Goal: Download file/media

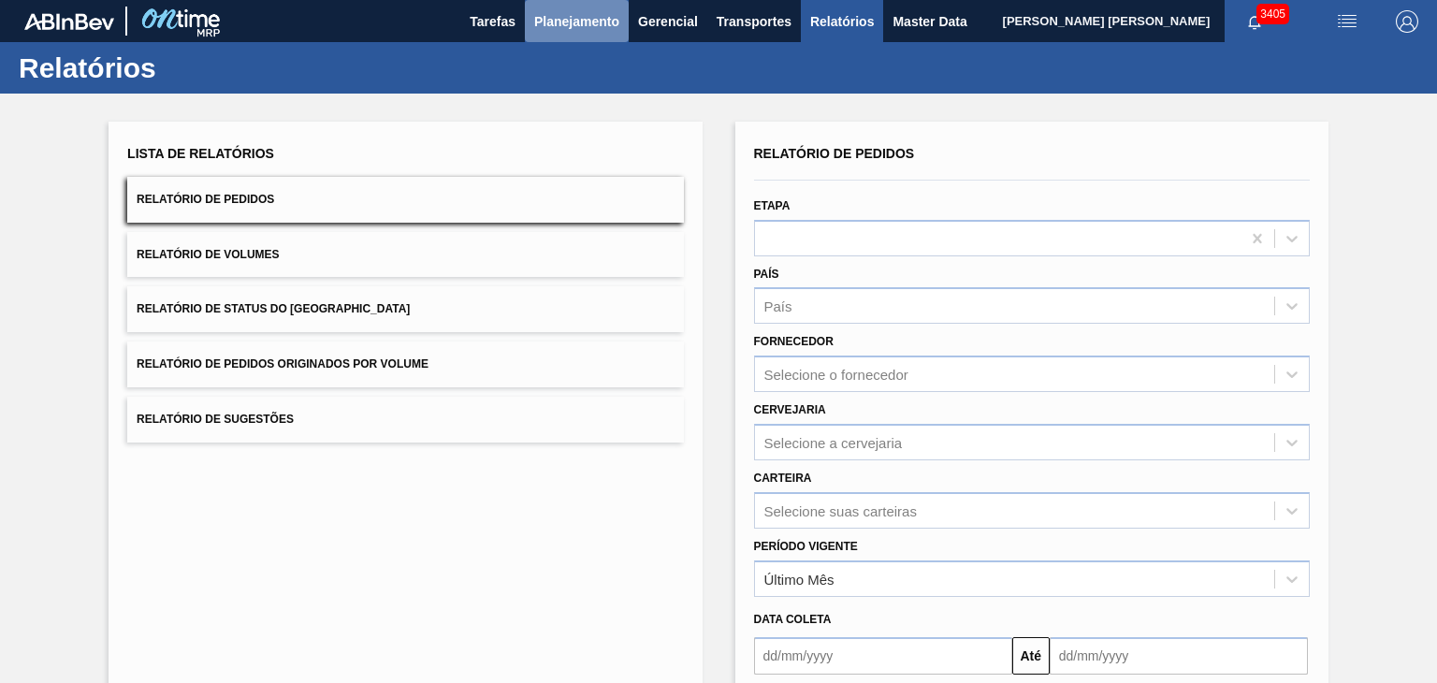
click at [569, 14] on span "Planejamento" at bounding box center [576, 21] width 85 height 22
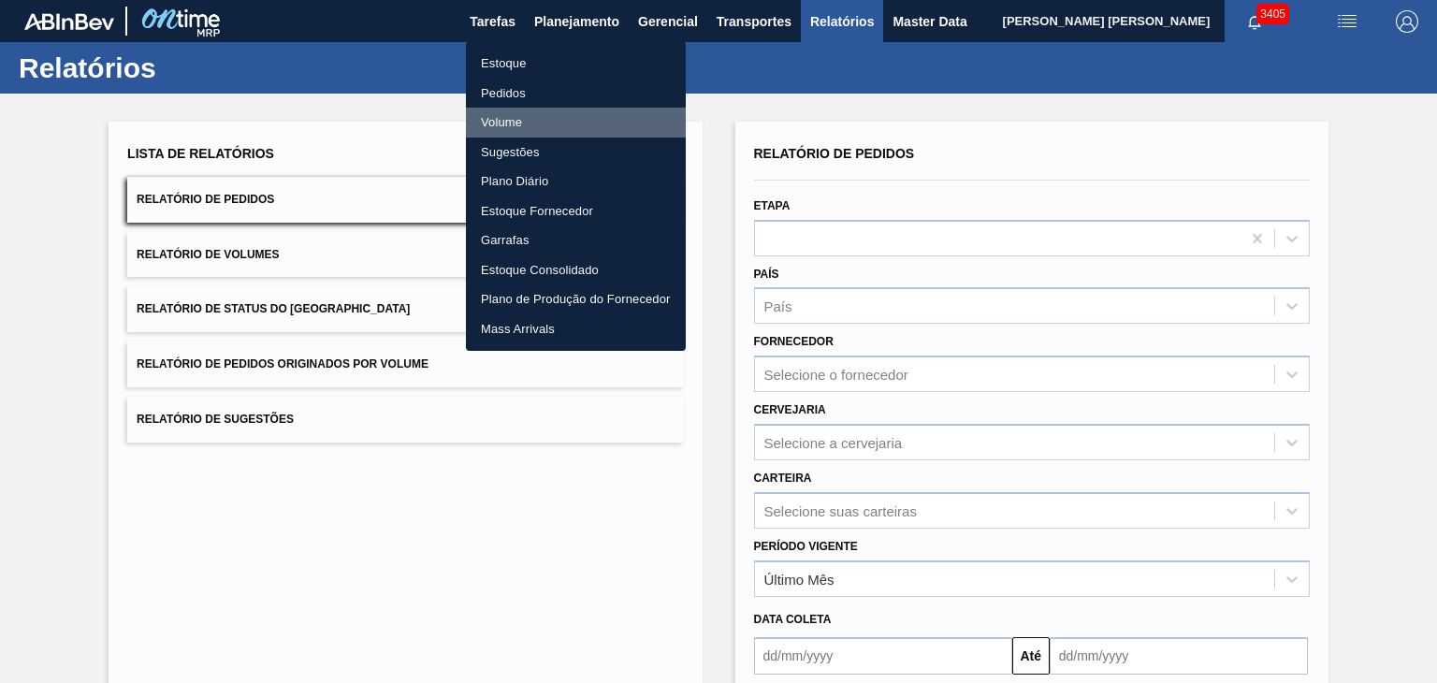
click at [530, 122] on li "Volume" at bounding box center [576, 123] width 220 height 30
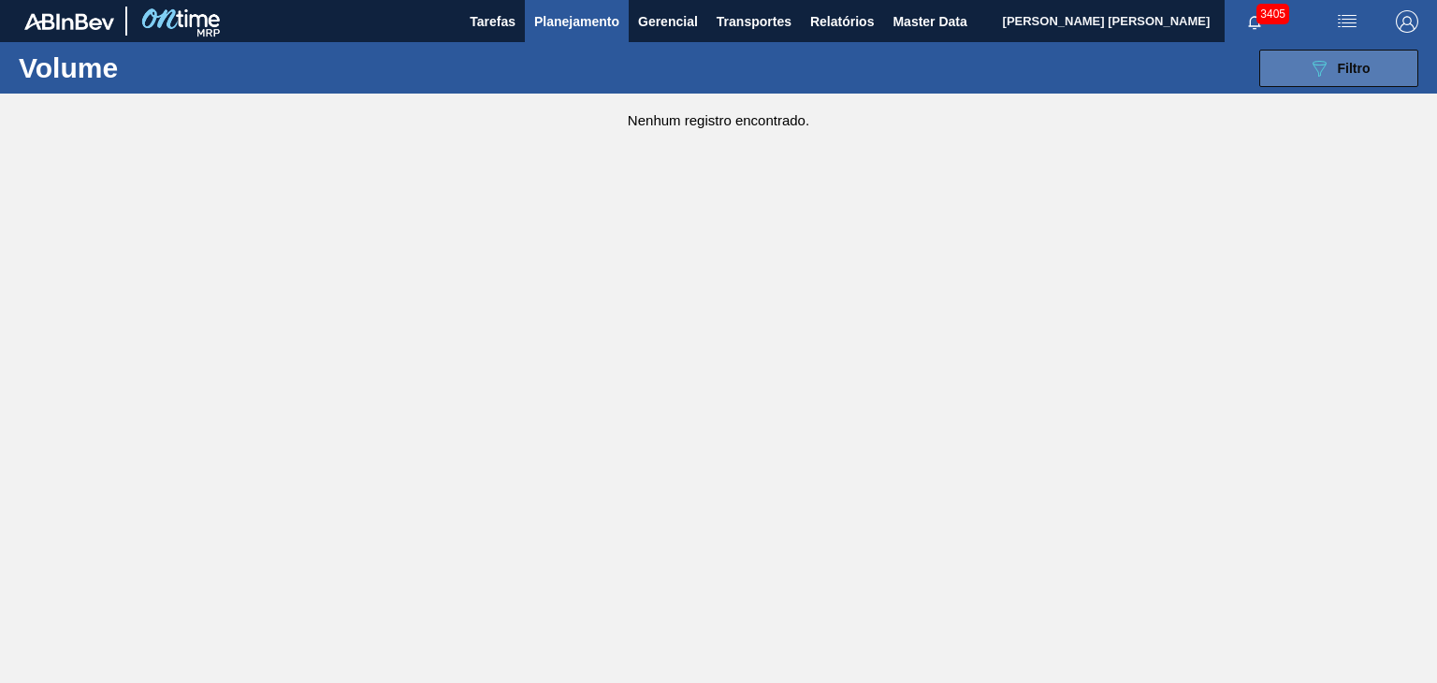
click at [1373, 70] on button "089F7B8B-B2A5-4AFE-B5C0-19BA573D28AC Filtro" at bounding box center [1339, 68] width 159 height 37
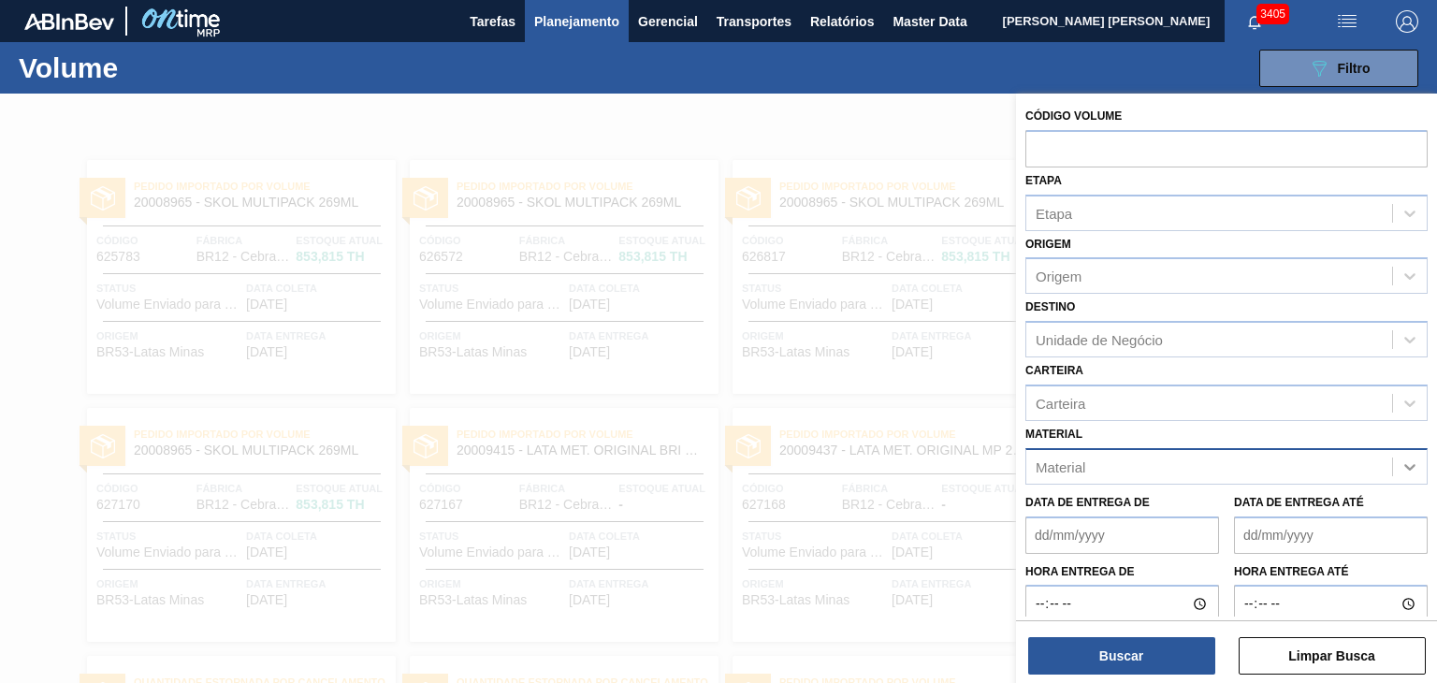
scroll to position [45, 0]
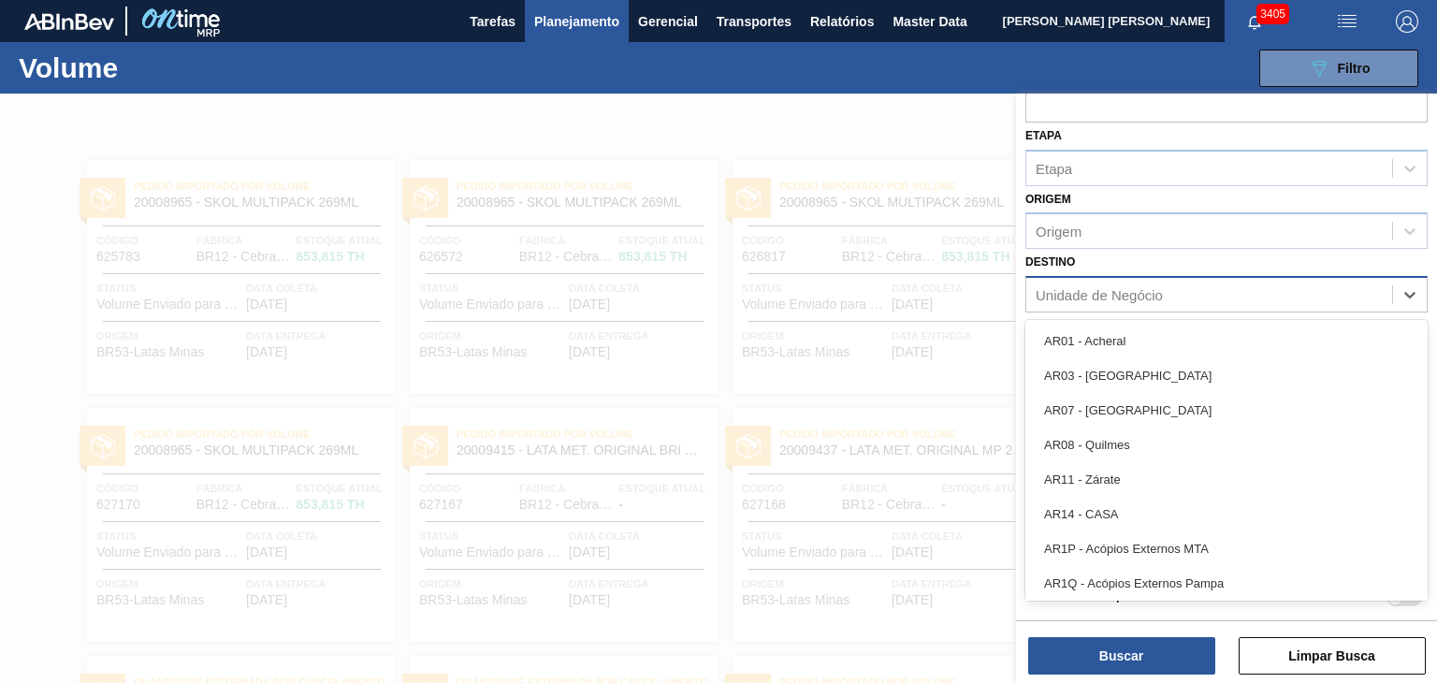
click at [1228, 293] on div "Unidade de Negócio" at bounding box center [1210, 295] width 366 height 27
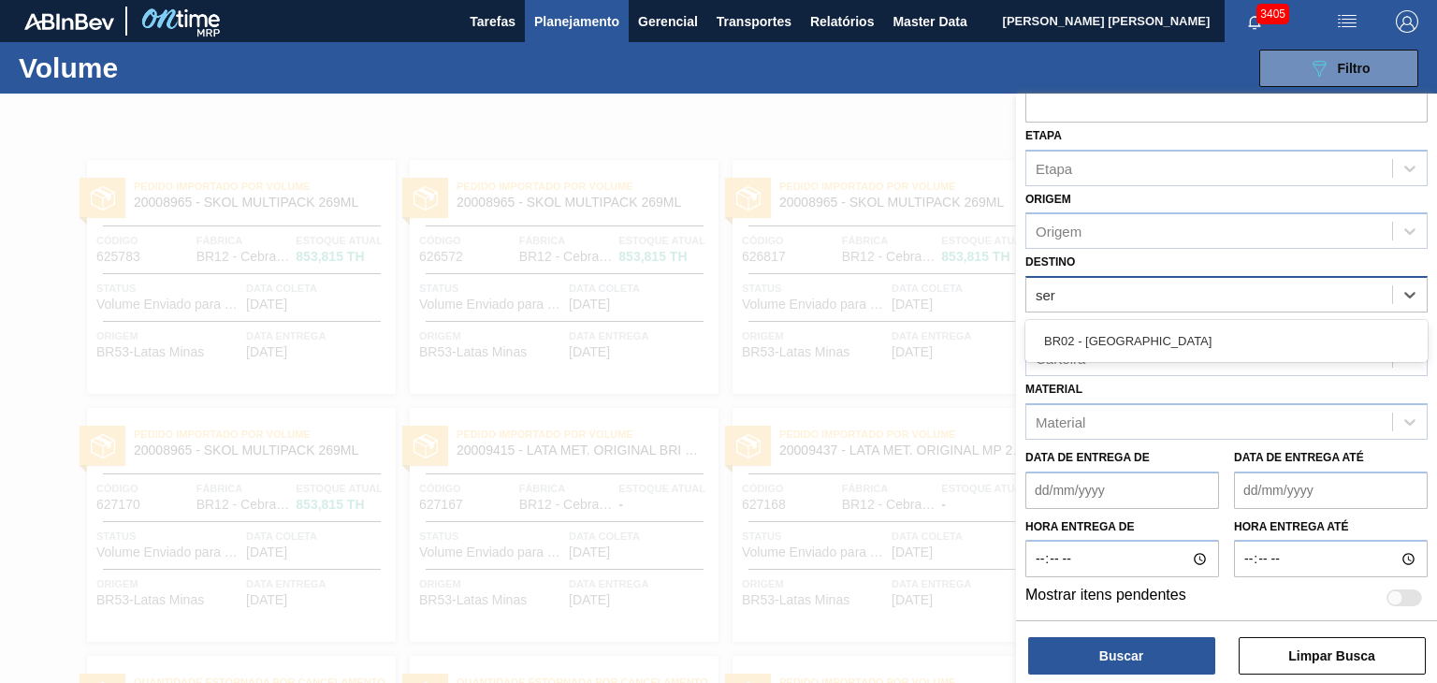
type input "serg"
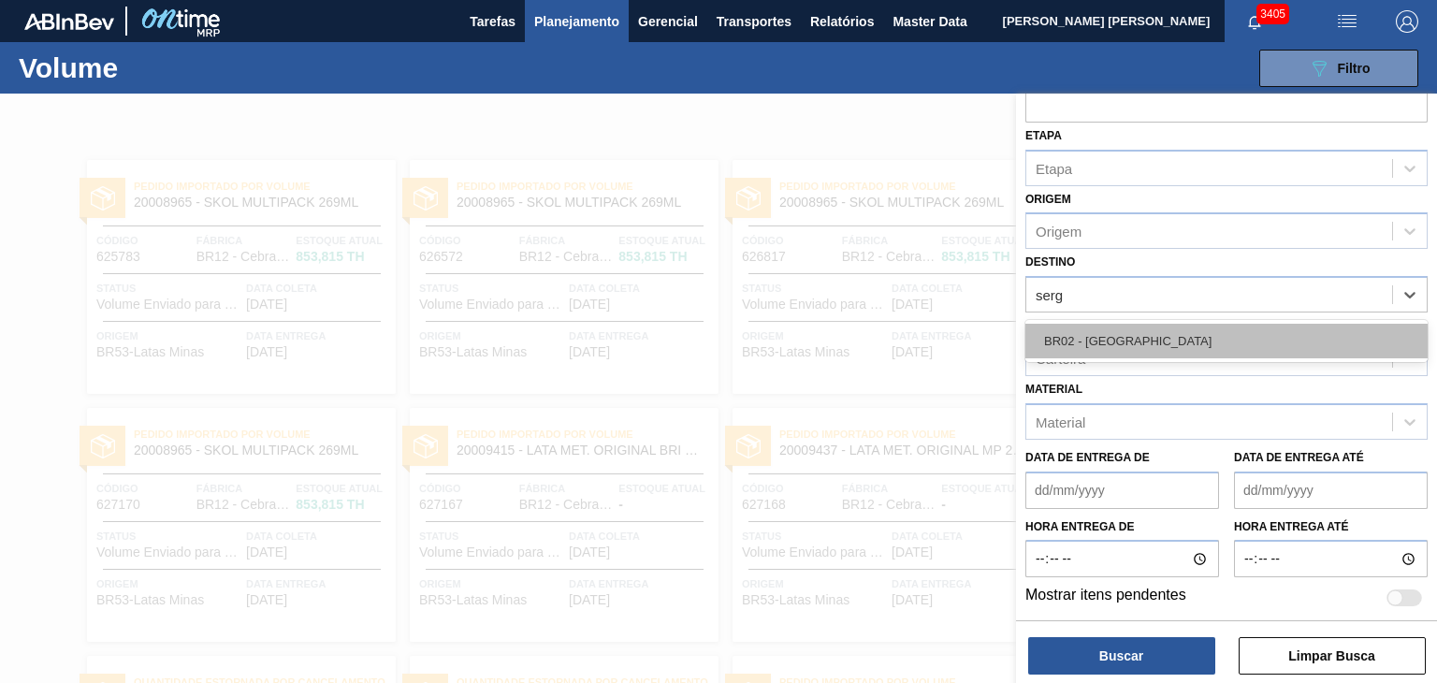
click at [1213, 327] on div "BR02 - [GEOGRAPHIC_DATA]" at bounding box center [1227, 341] width 402 height 35
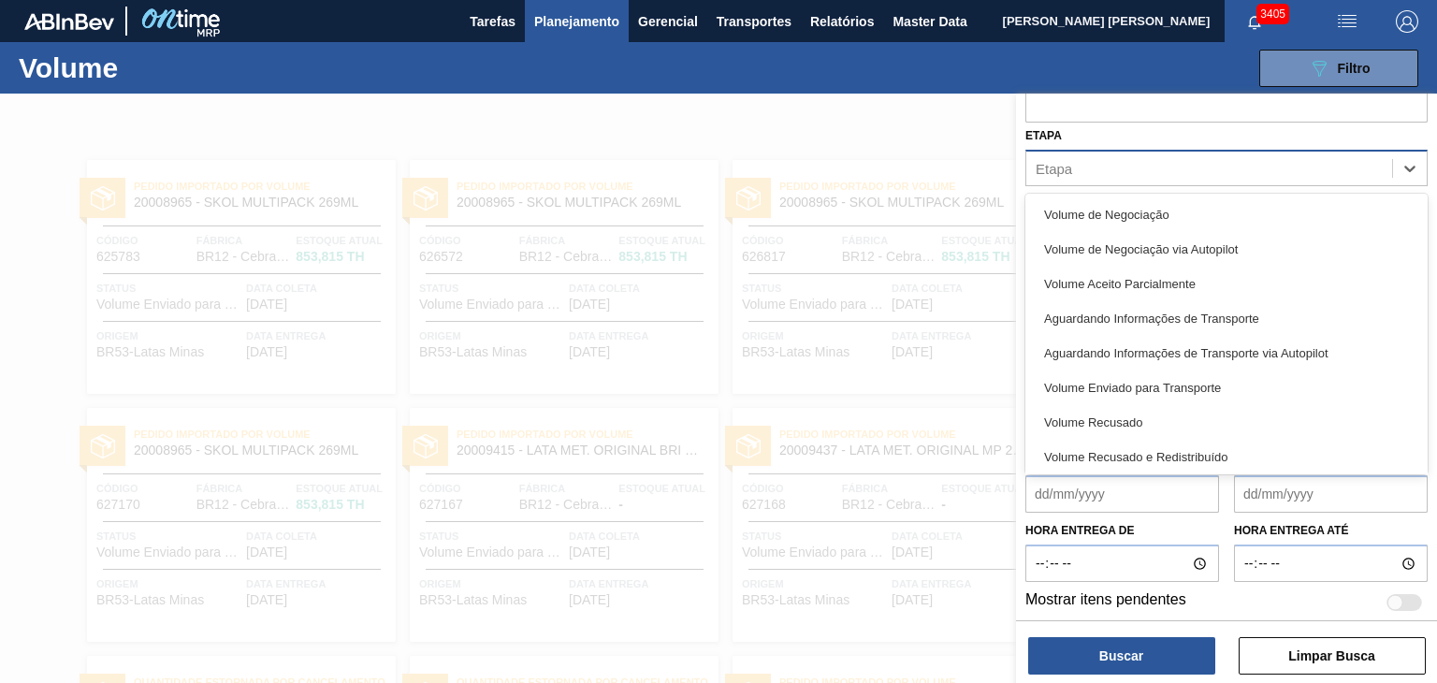
click at [1205, 159] on div "Etapa" at bounding box center [1210, 167] width 366 height 27
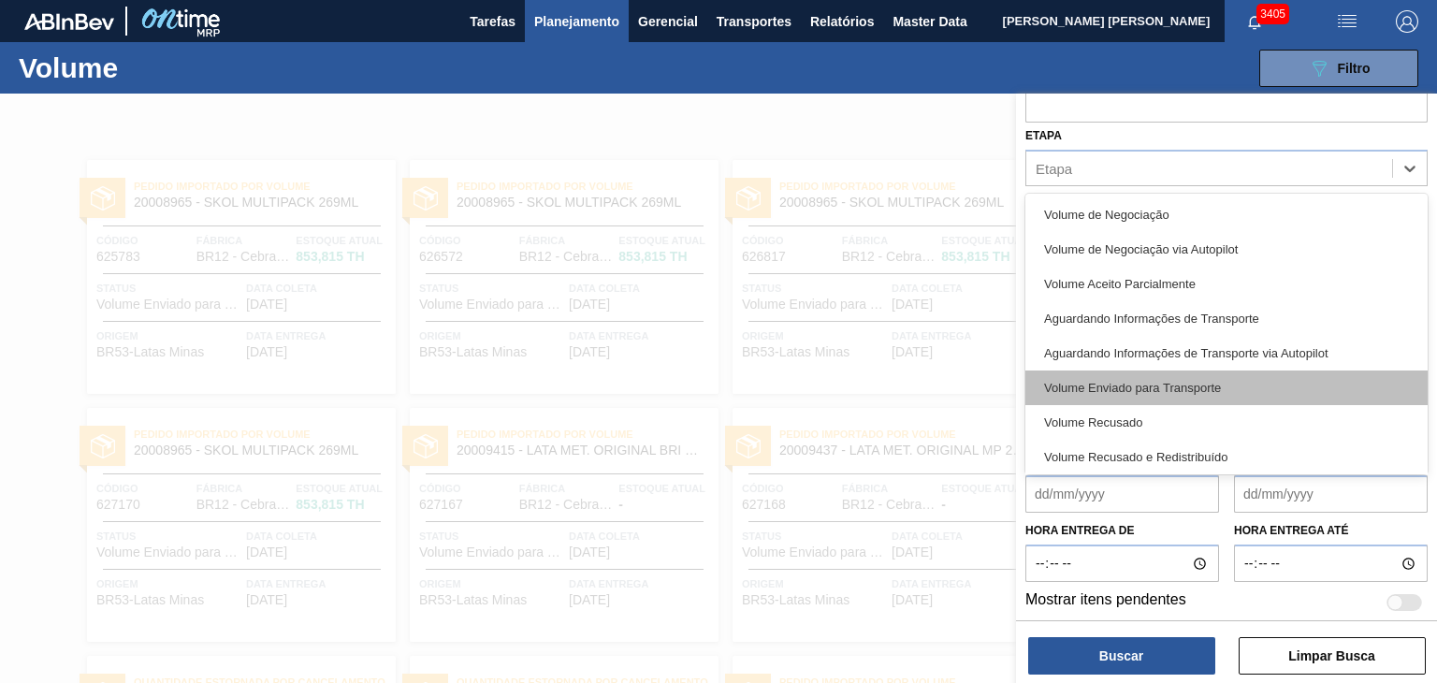
click at [1211, 394] on div "Volume Enviado para Transporte" at bounding box center [1227, 388] width 402 height 35
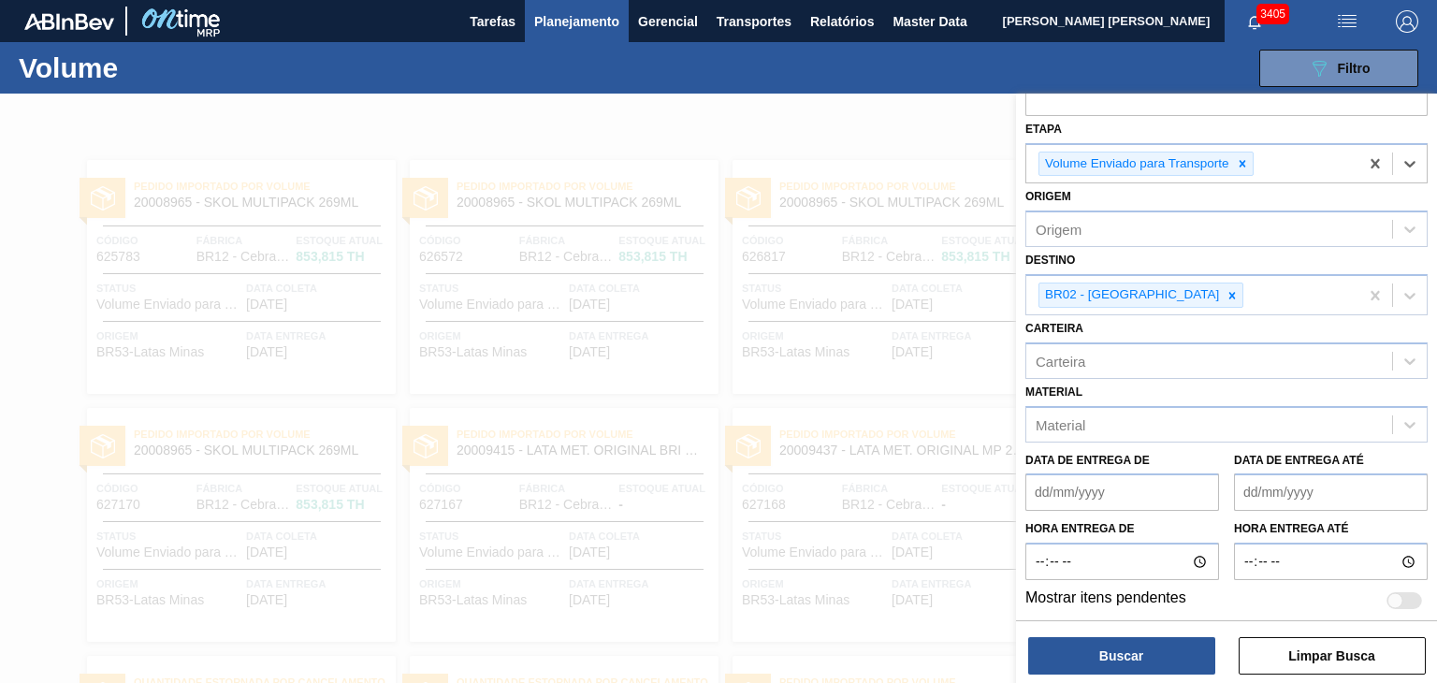
scroll to position [52, 0]
click at [1188, 361] on div "Carteira" at bounding box center [1210, 359] width 366 height 27
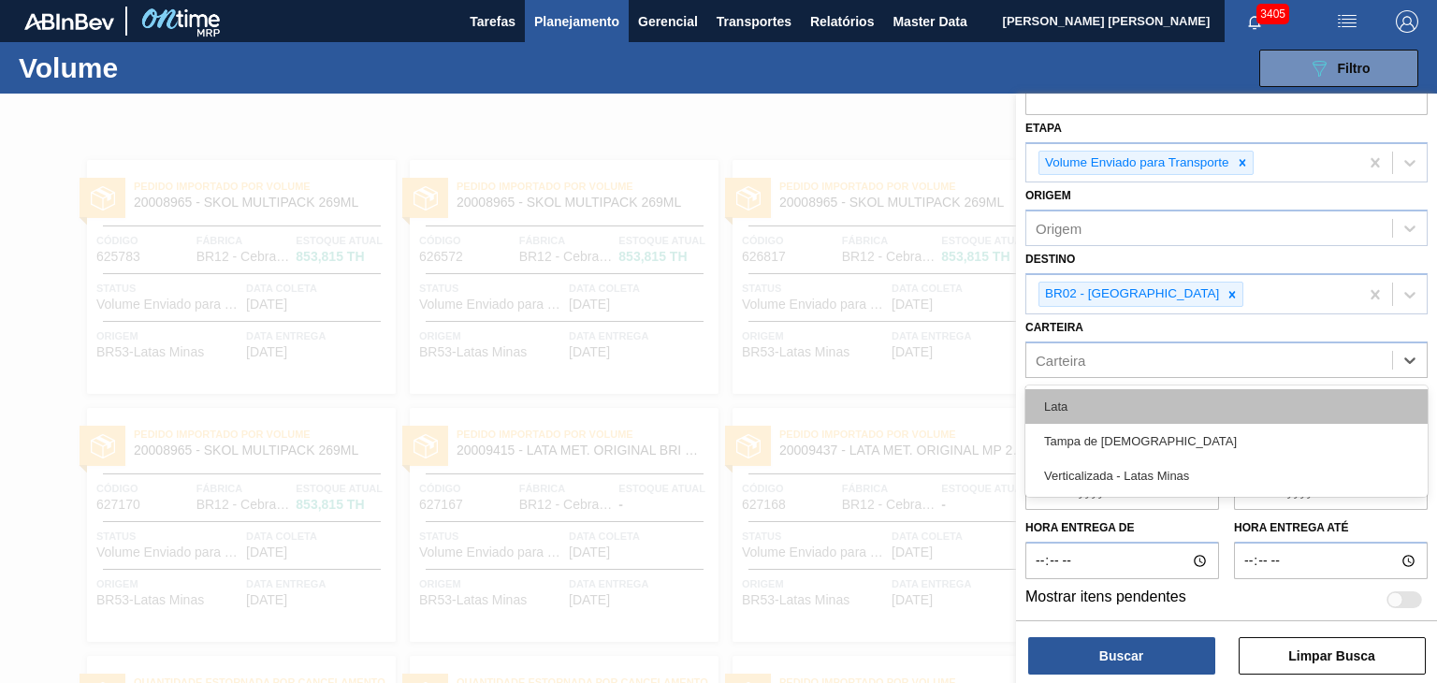
click at [1148, 410] on div "Lata" at bounding box center [1227, 406] width 402 height 35
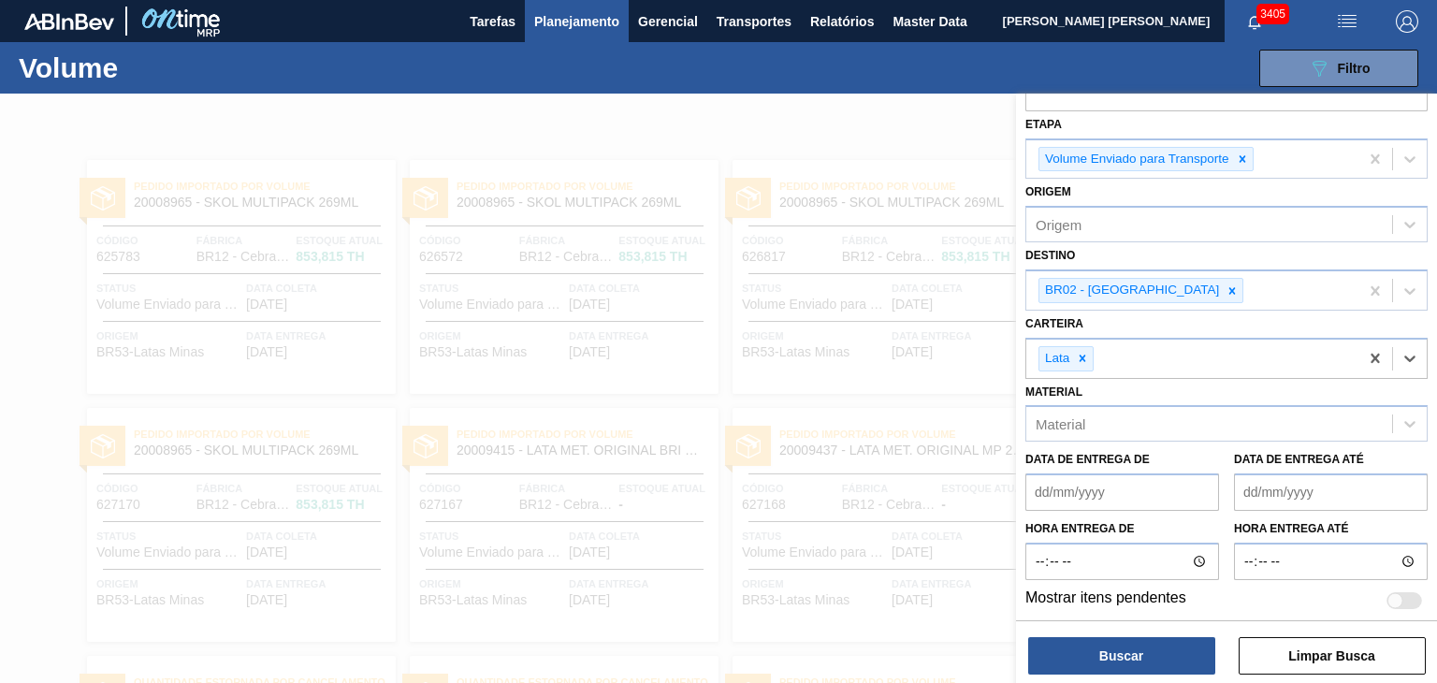
scroll to position [57, 0]
click at [1169, 649] on button "Buscar" at bounding box center [1121, 655] width 187 height 37
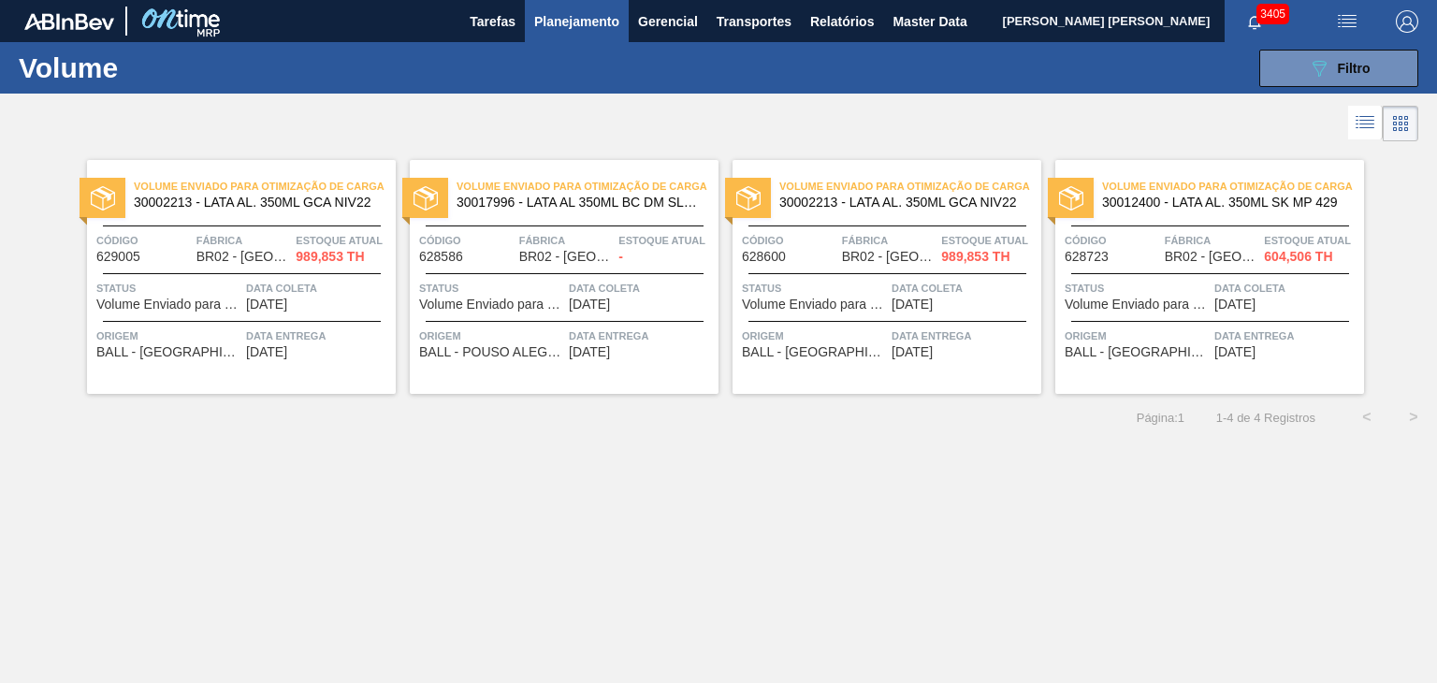
click at [1369, 110] on li at bounding box center [1366, 123] width 35 height 34
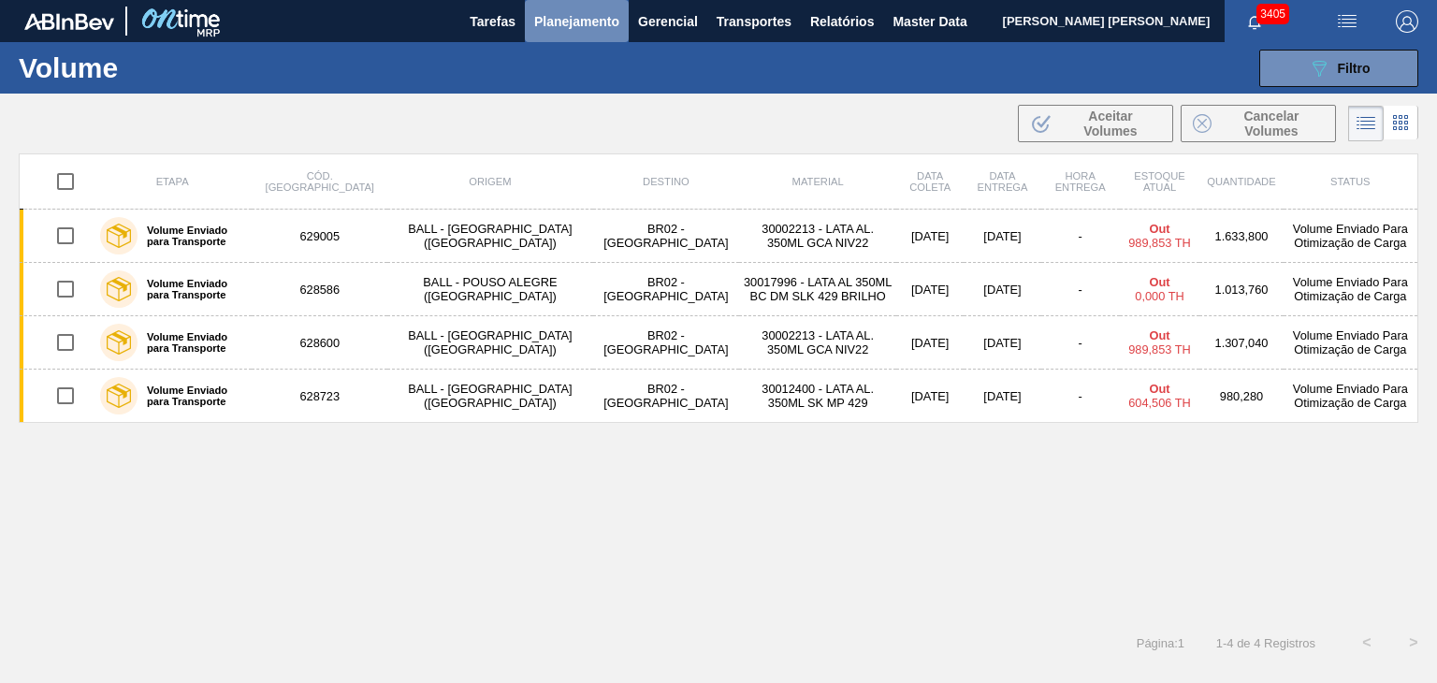
click at [593, 15] on span "Planejamento" at bounding box center [576, 21] width 85 height 22
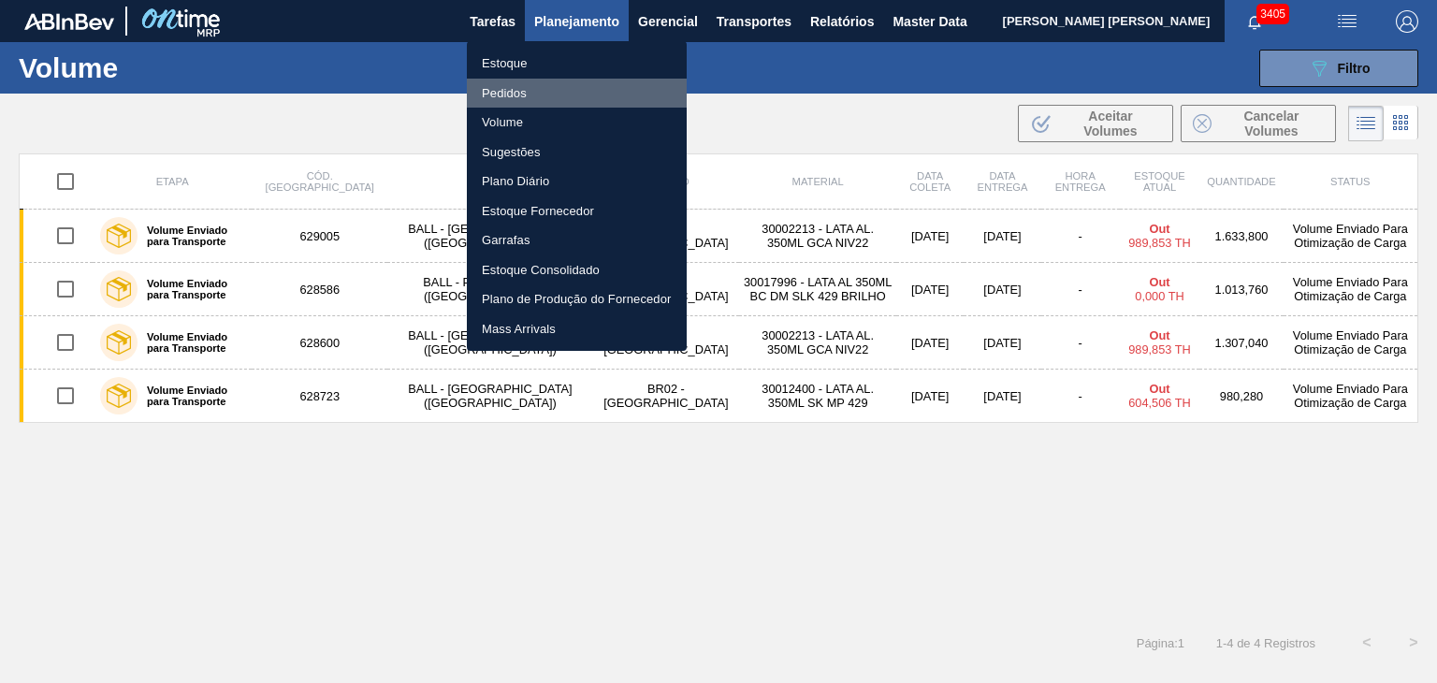
click at [515, 91] on li "Pedidos" at bounding box center [577, 94] width 220 height 30
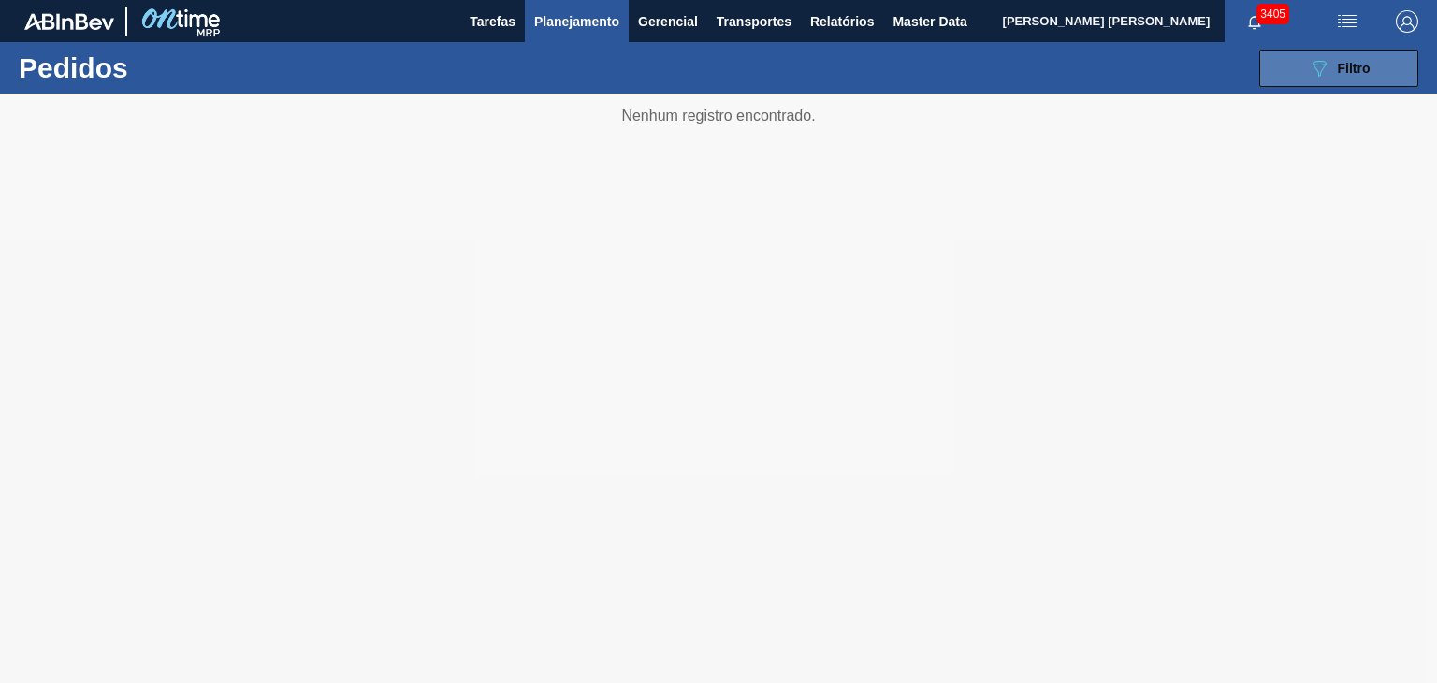
click at [1300, 66] on button "089F7B8B-B2A5-4AFE-B5C0-19BA573D28AC Filtro" at bounding box center [1339, 68] width 159 height 37
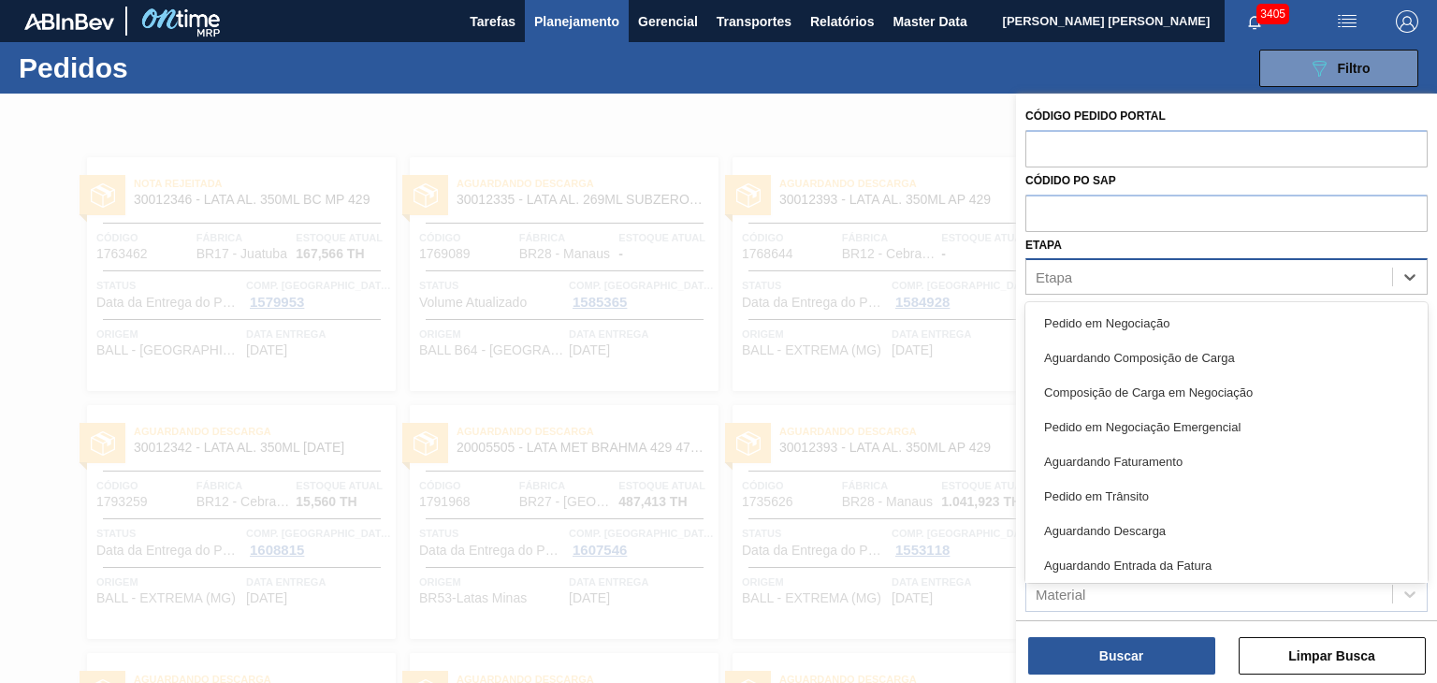
click at [1203, 285] on div "Etapa" at bounding box center [1210, 277] width 366 height 27
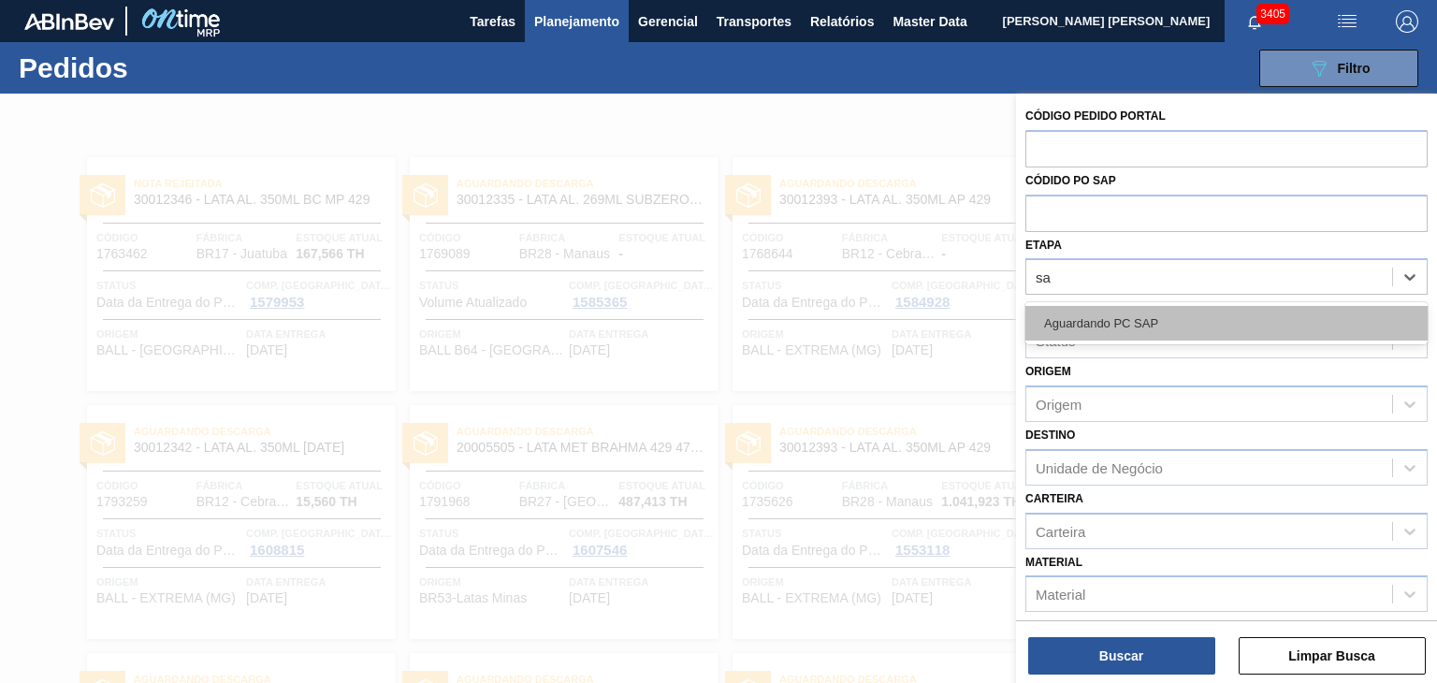
type input "sap"
click at [1220, 329] on div "Aguardando PC SAP" at bounding box center [1227, 323] width 402 height 35
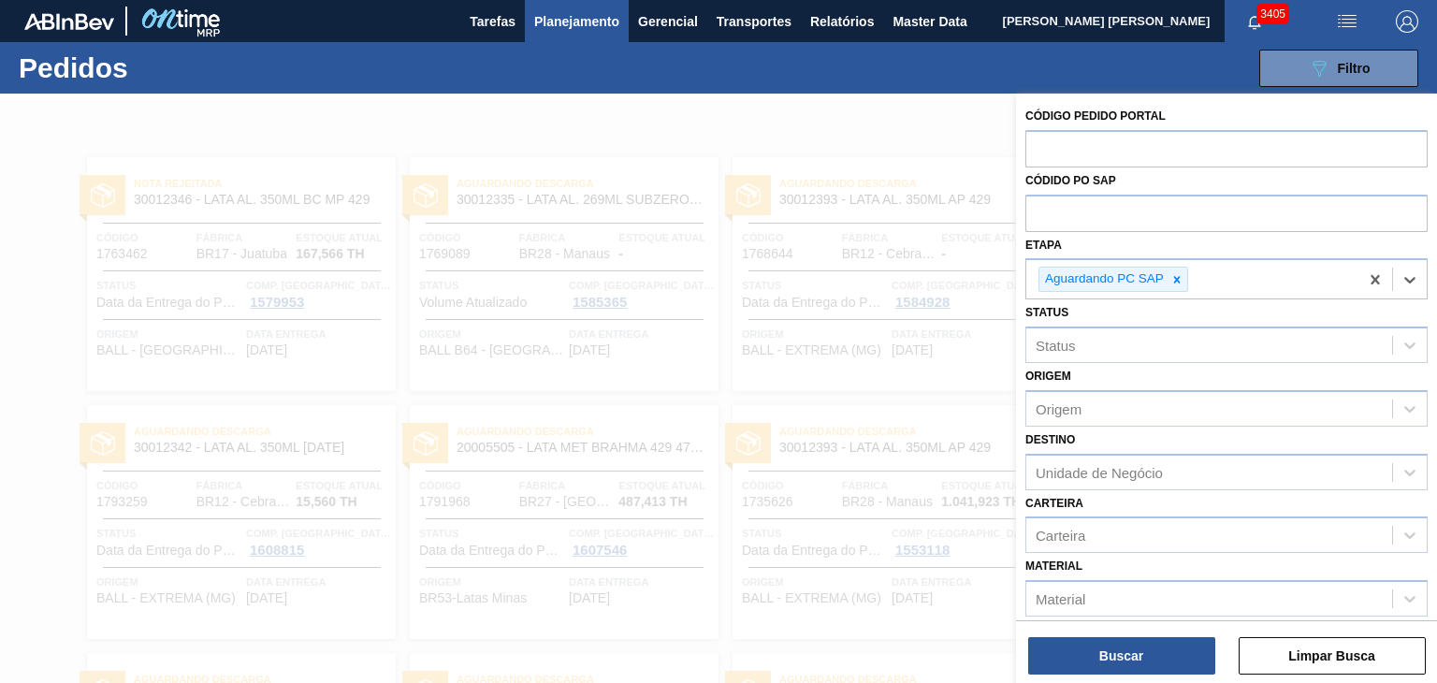
scroll to position [94, 0]
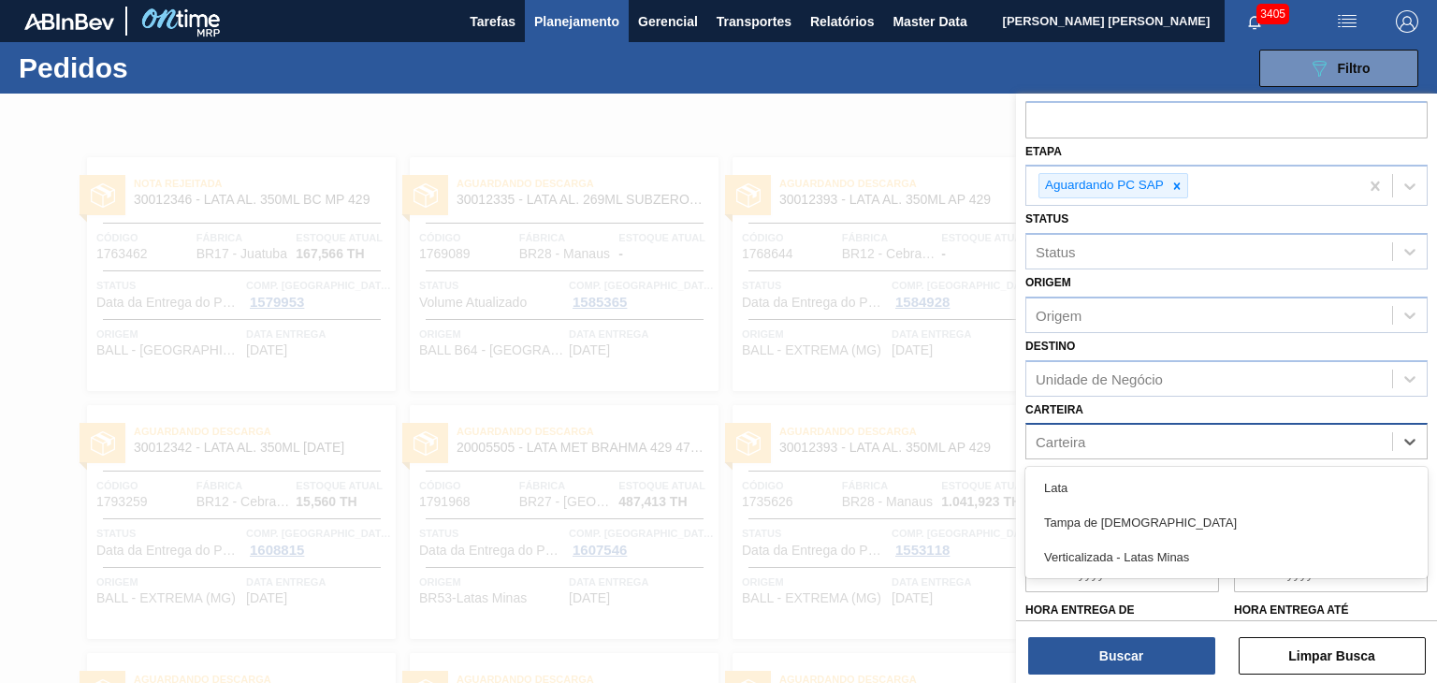
click at [1145, 441] on div "Carteira" at bounding box center [1210, 442] width 366 height 27
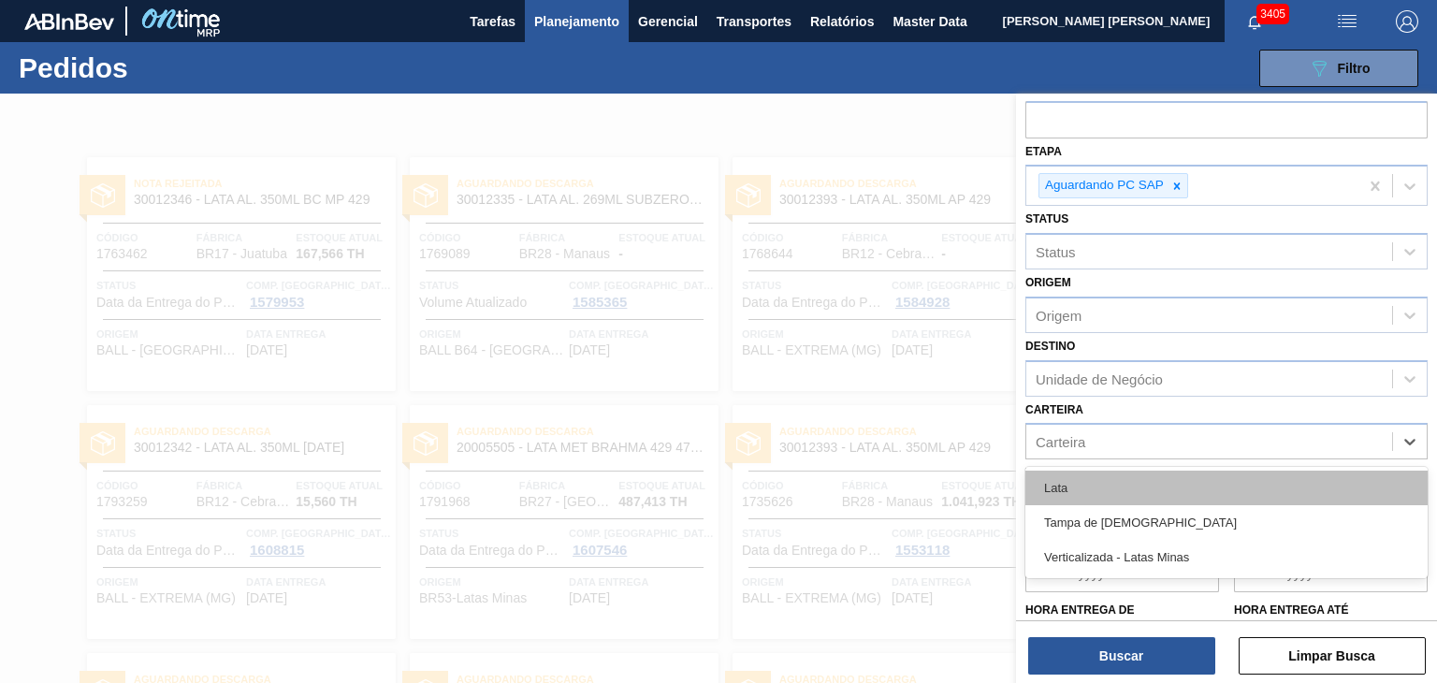
click at [1104, 477] on div "Lata" at bounding box center [1227, 488] width 402 height 35
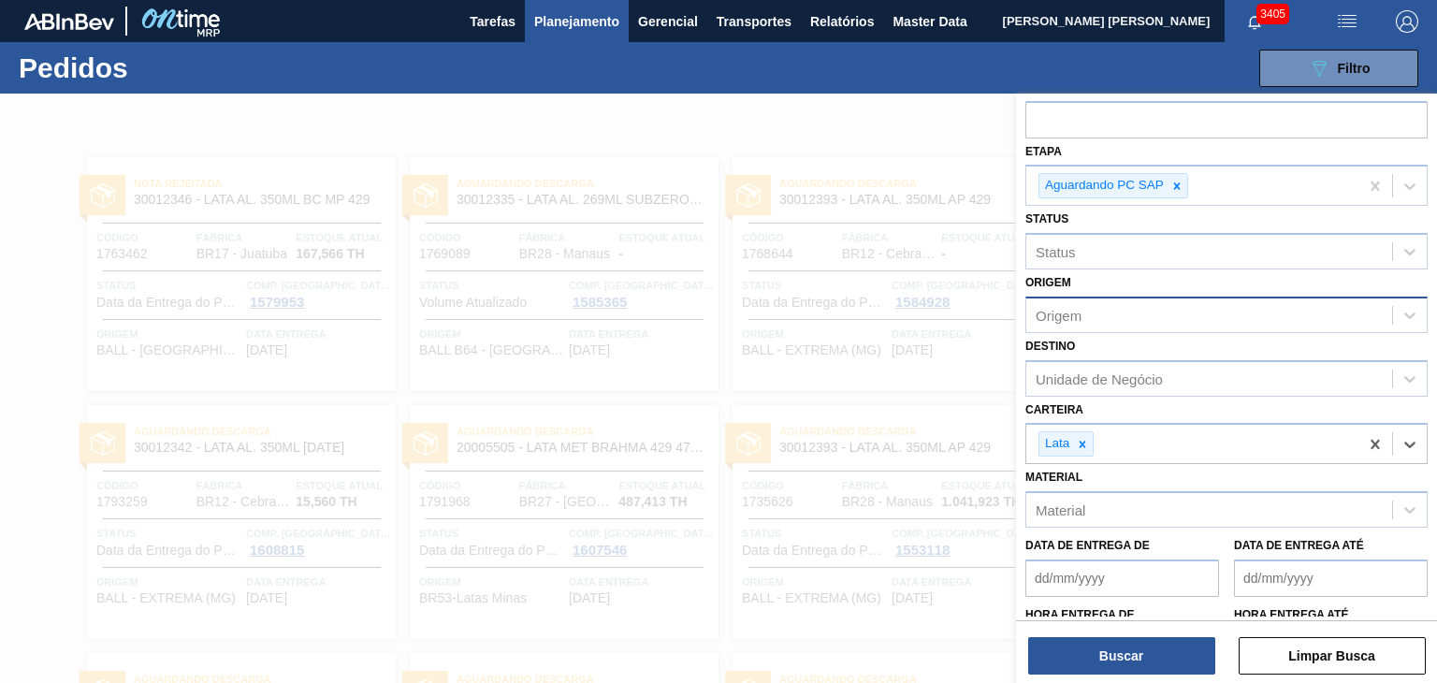
click at [1223, 306] on div "Origem" at bounding box center [1210, 314] width 366 height 27
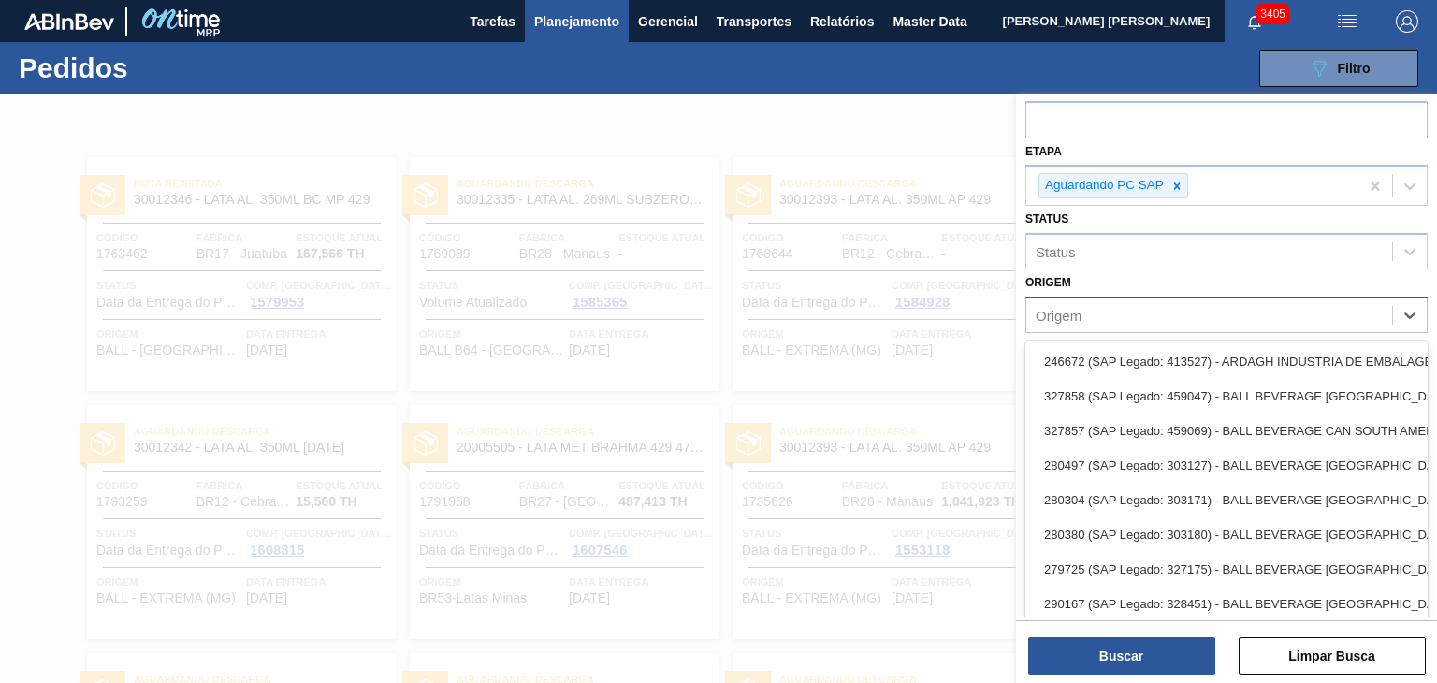
click at [1223, 306] on div "Origem" at bounding box center [1210, 314] width 366 height 27
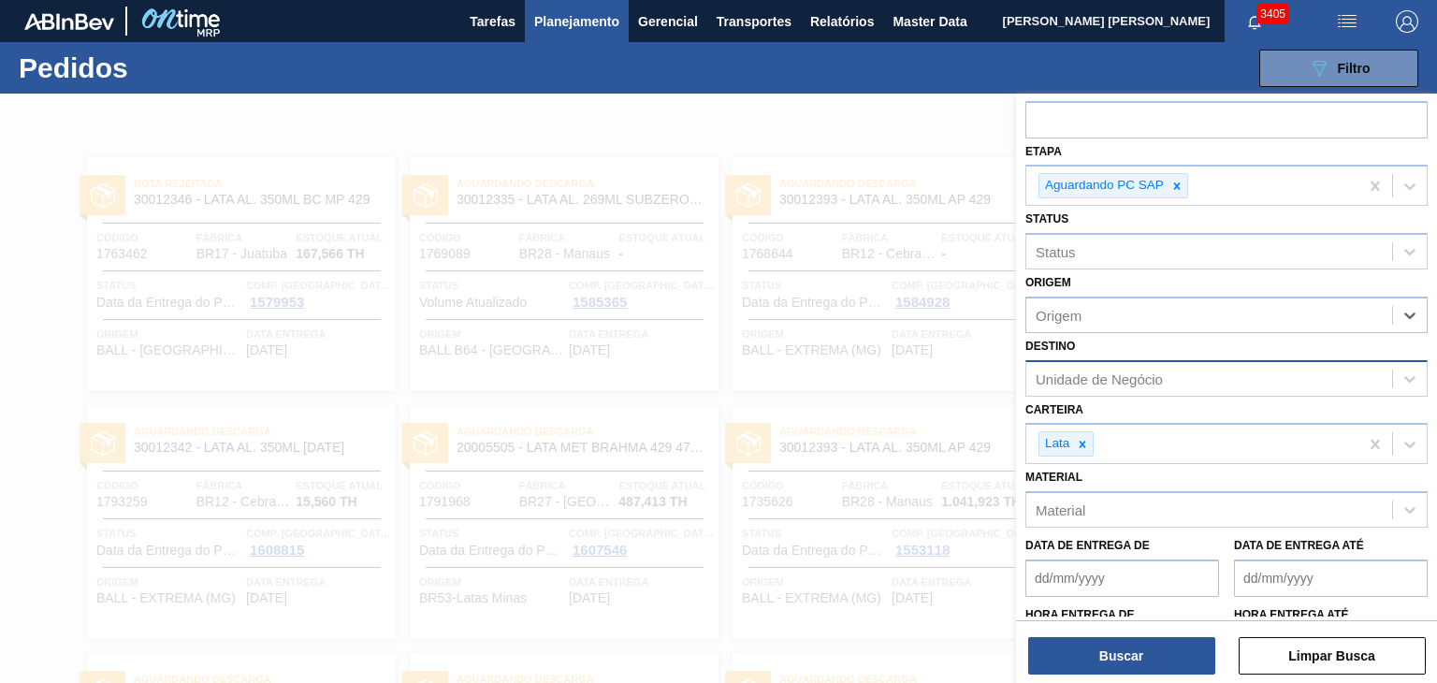
click at [1195, 372] on div "Unidade de Negócio" at bounding box center [1210, 378] width 366 height 27
type input "serg"
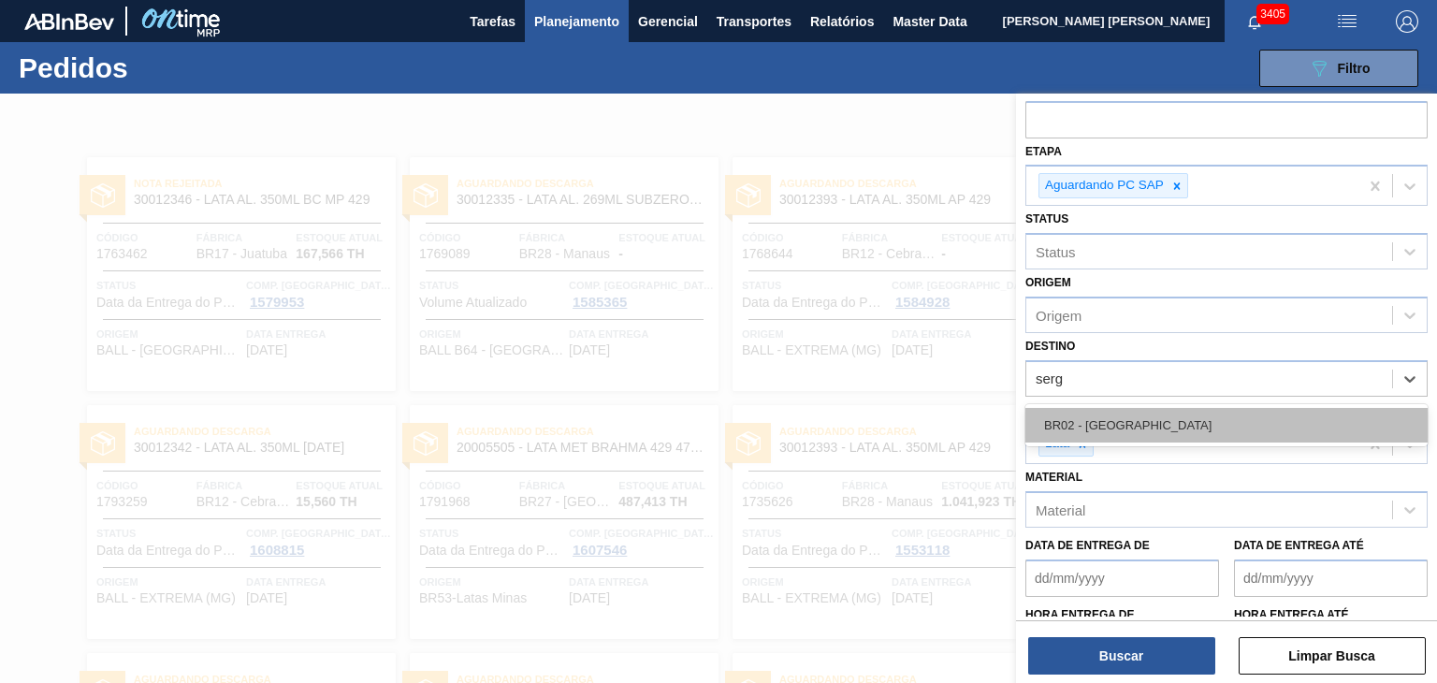
click at [1167, 417] on div "BR02 - [GEOGRAPHIC_DATA]" at bounding box center [1227, 425] width 402 height 35
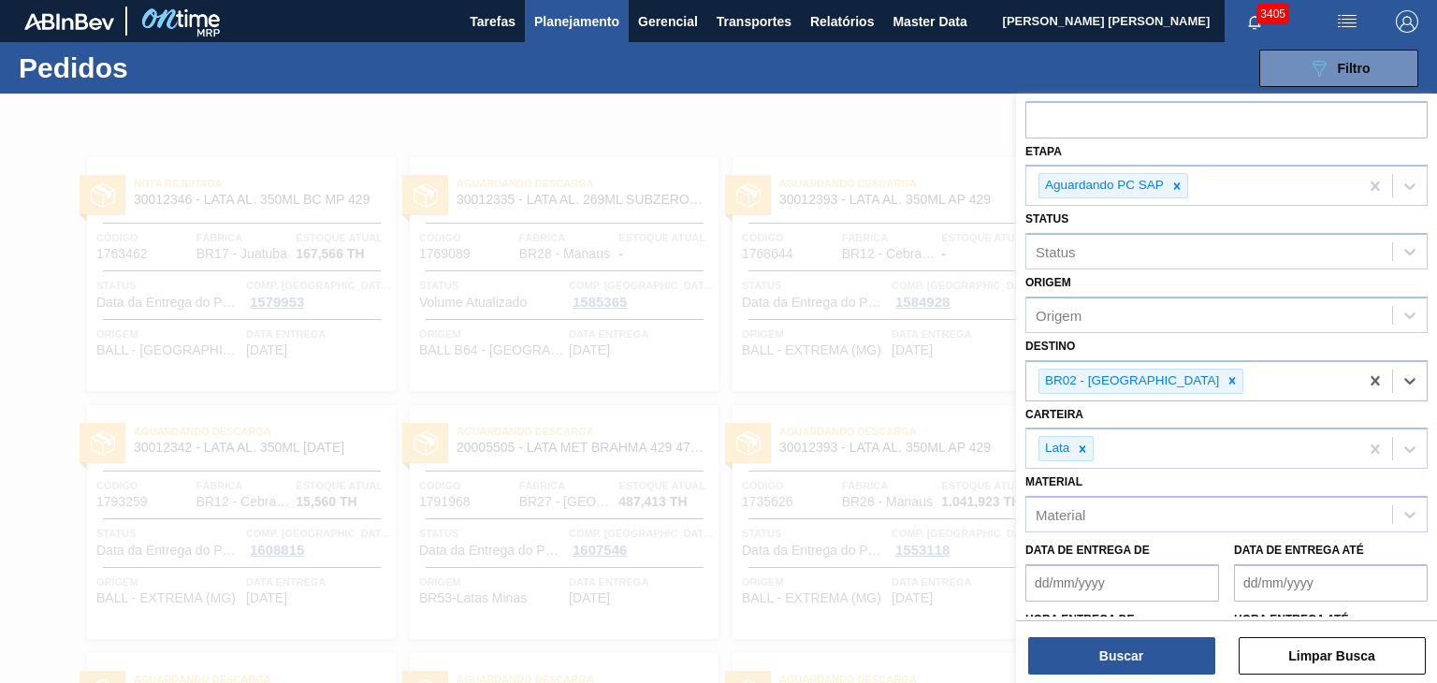
scroll to position [184, 0]
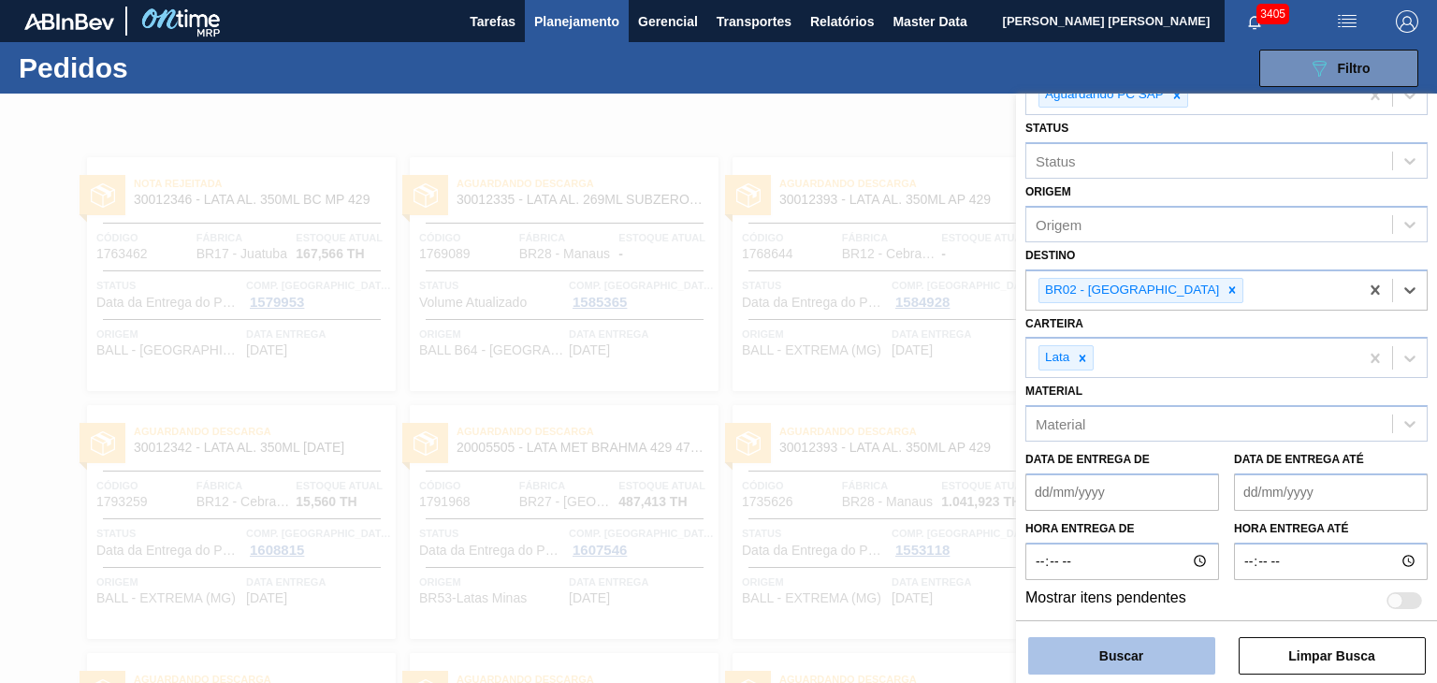
click at [1135, 655] on button "Buscar" at bounding box center [1121, 655] width 187 height 37
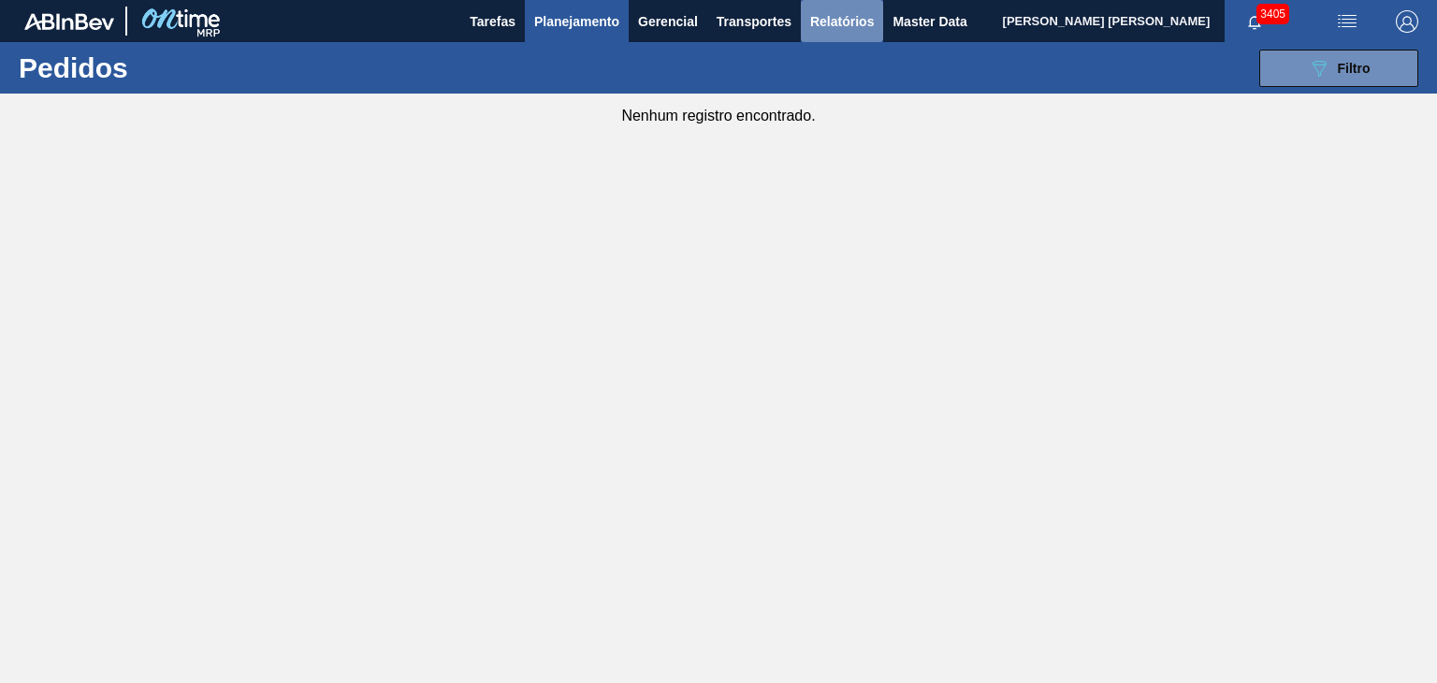
click at [850, 22] on span "Relatórios" at bounding box center [842, 21] width 64 height 22
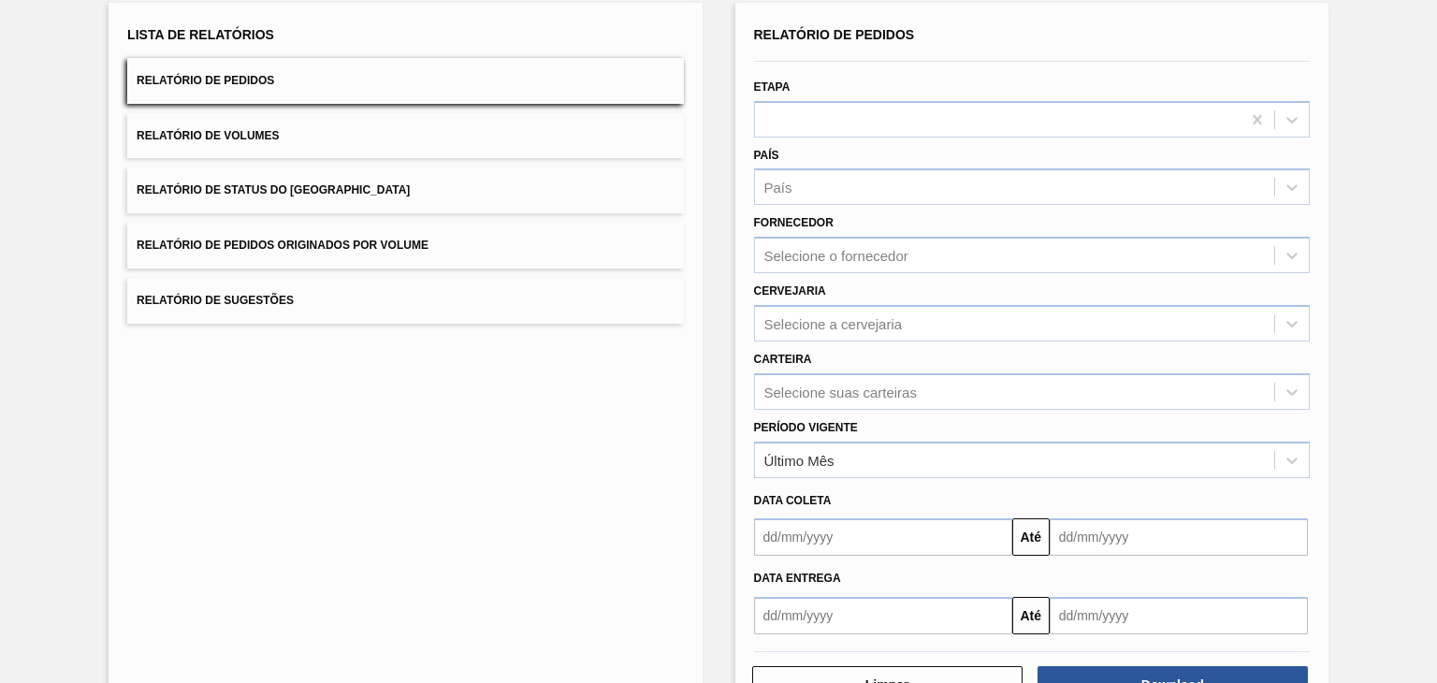
scroll to position [86, 0]
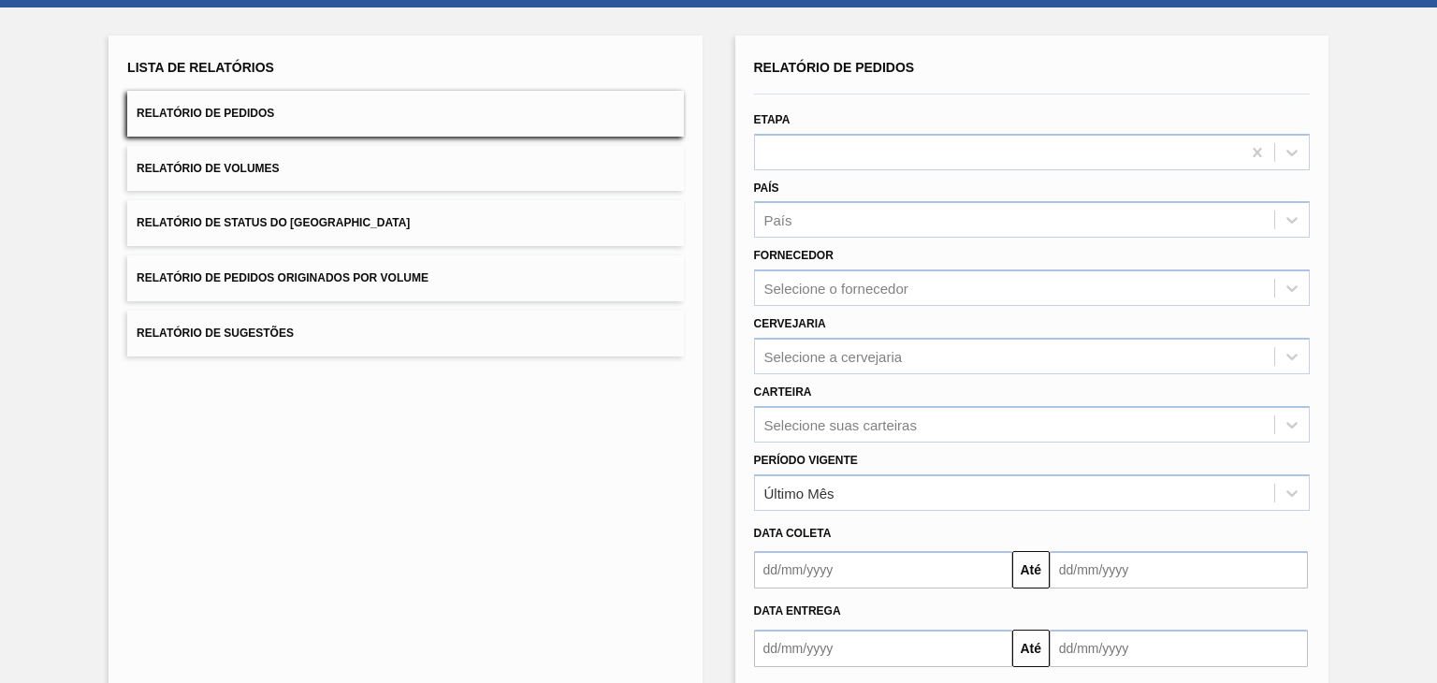
click at [906, 576] on input "text" at bounding box center [883, 569] width 258 height 37
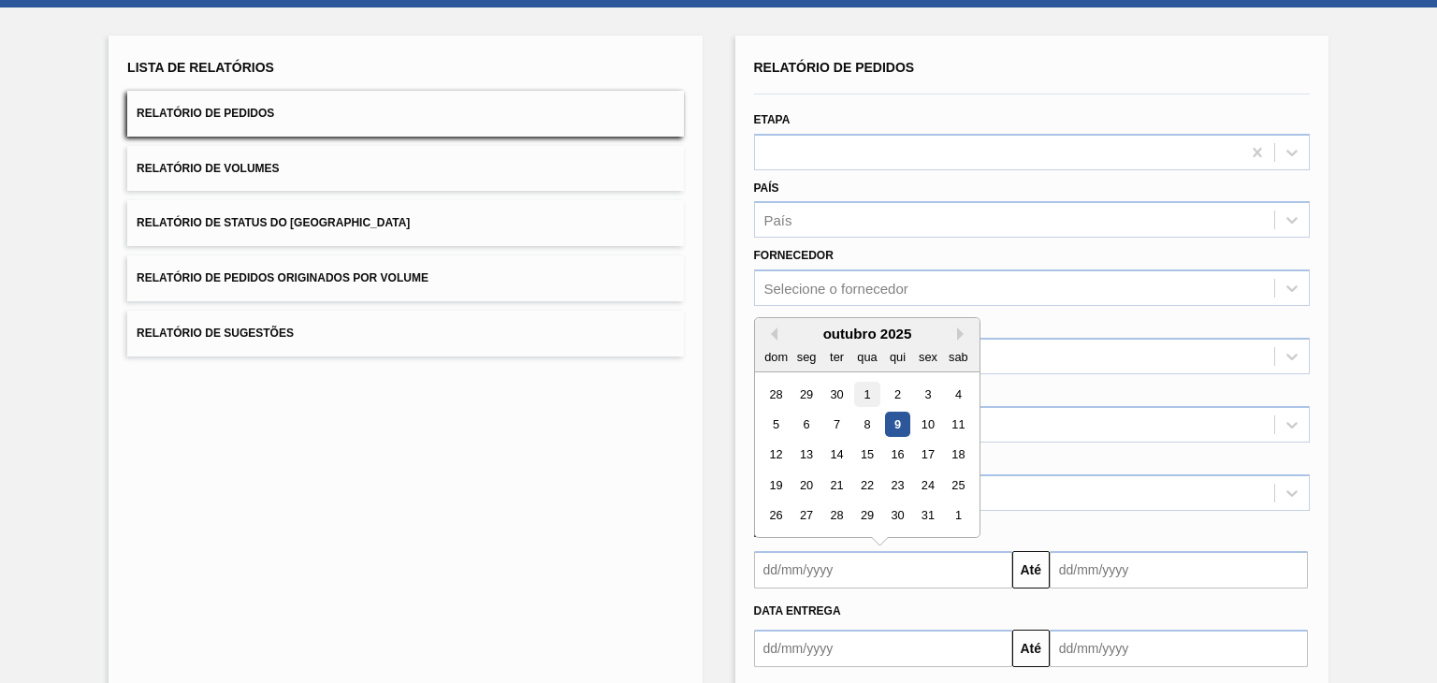
click at [868, 394] on div "1" at bounding box center [866, 394] width 25 height 25
type input "[DATE]"
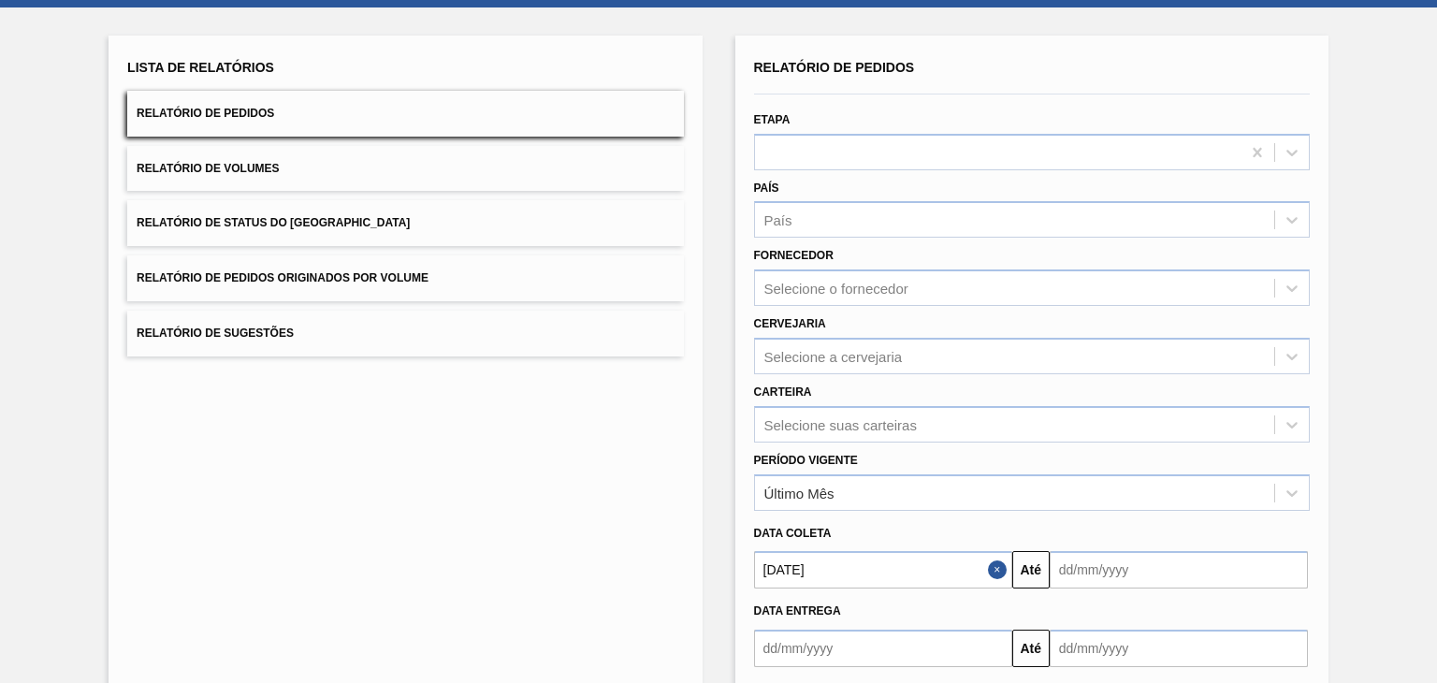
click at [1186, 568] on input "text" at bounding box center [1179, 569] width 258 height 37
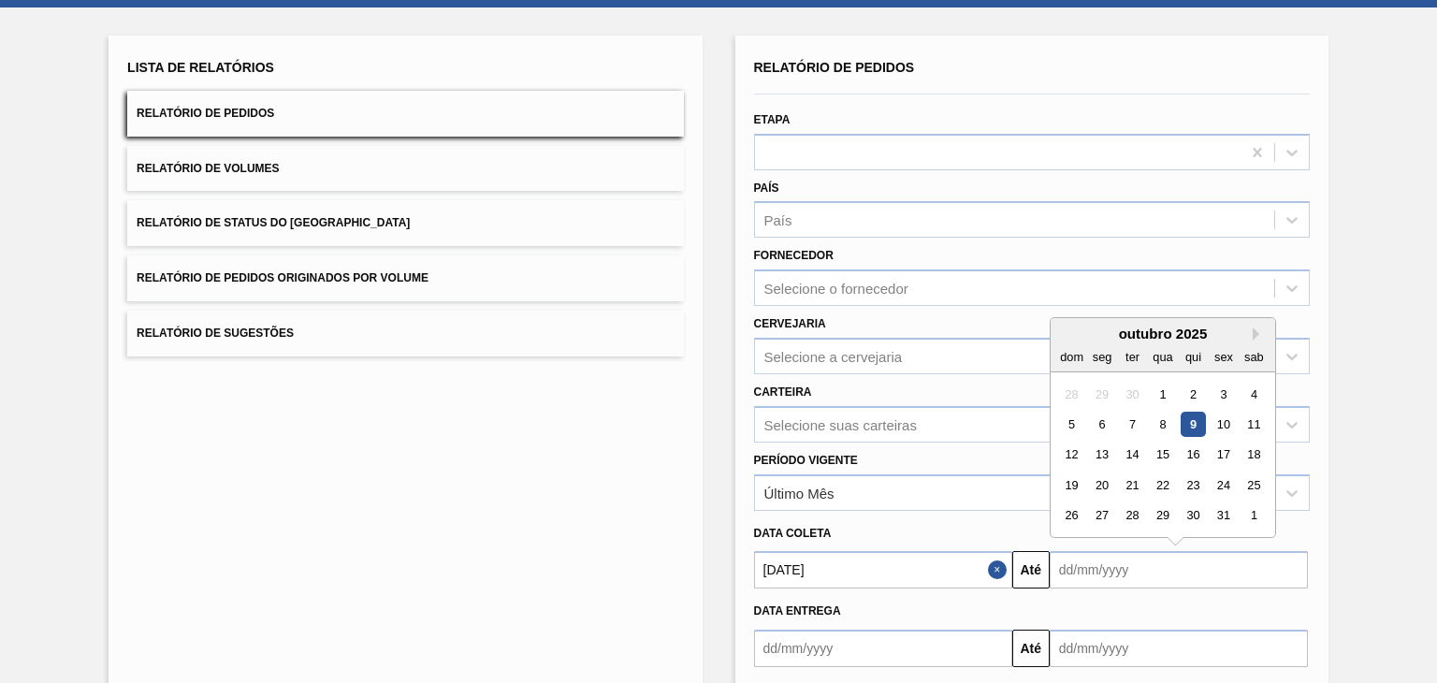
click at [1192, 421] on div "9" at bounding box center [1193, 424] width 25 height 25
type input "[DATE]"
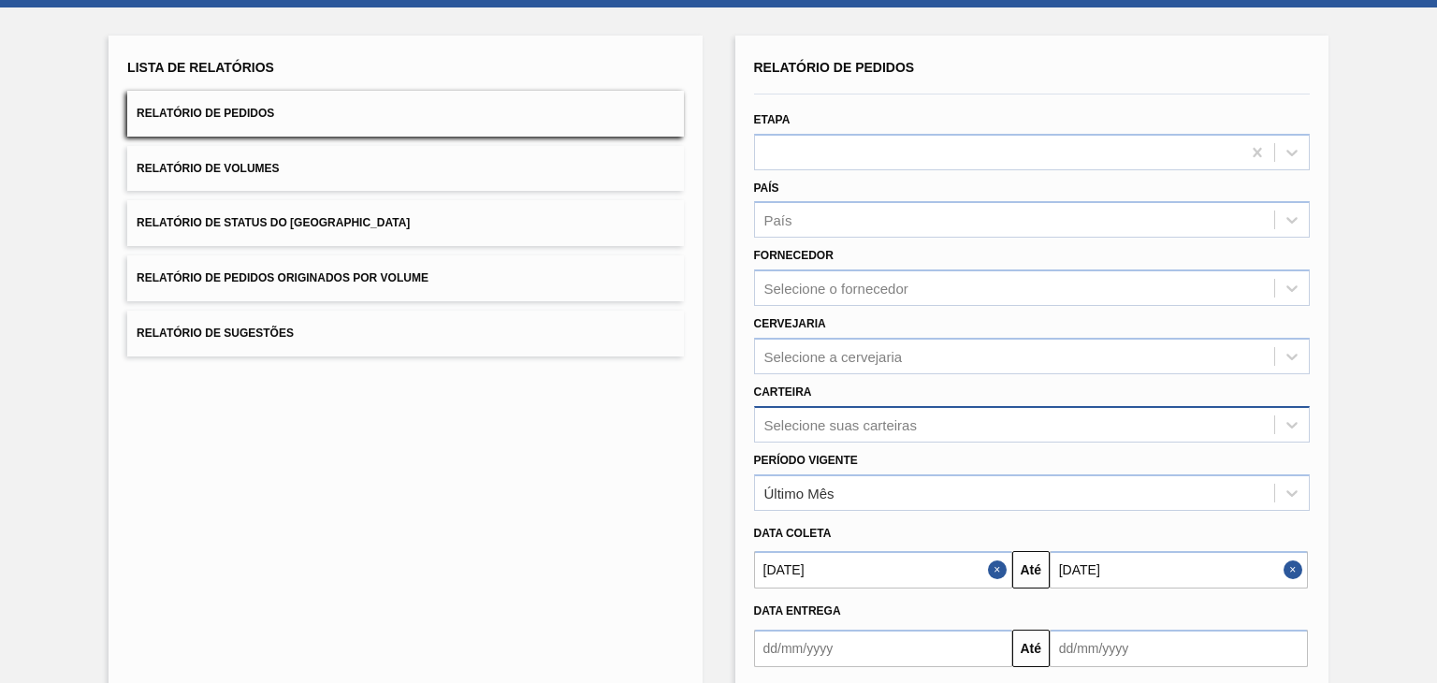
click at [1000, 413] on div "Selecione suas carteiras" at bounding box center [1032, 424] width 556 height 36
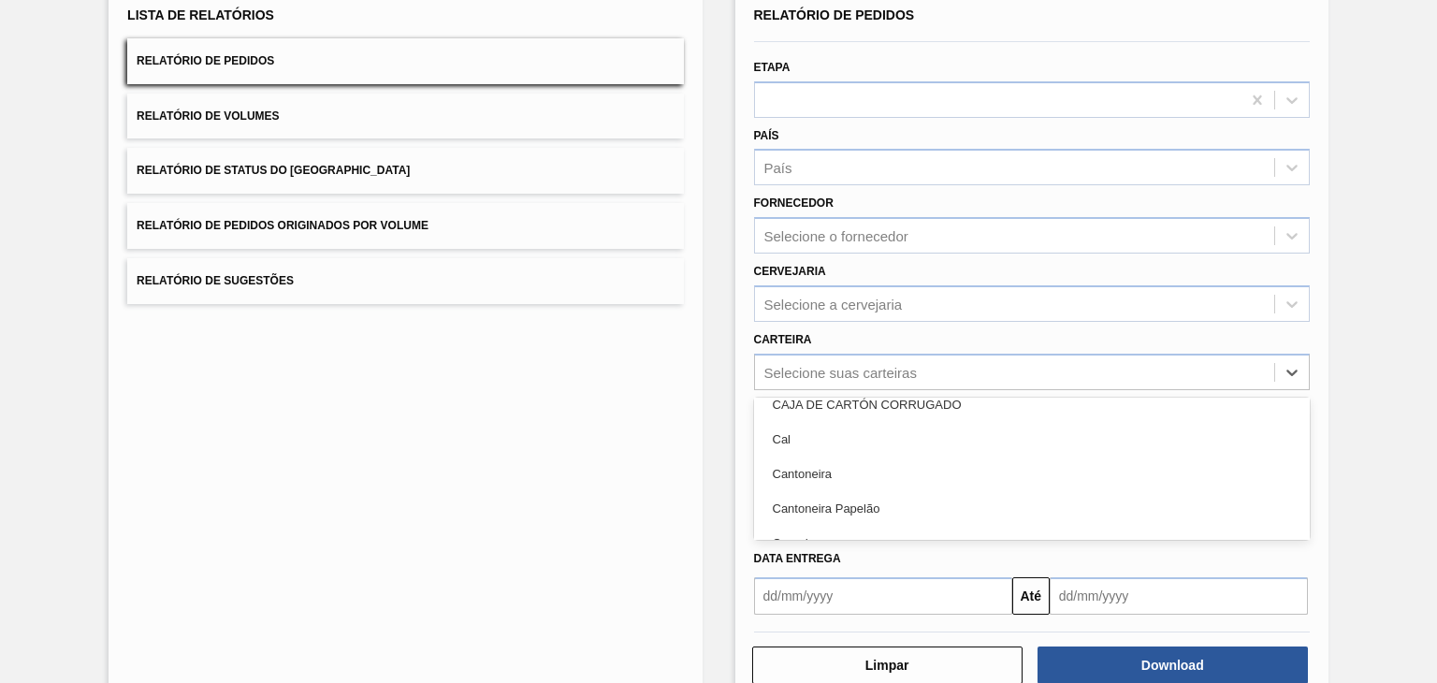
scroll to position [1404, 0]
type input "lat"
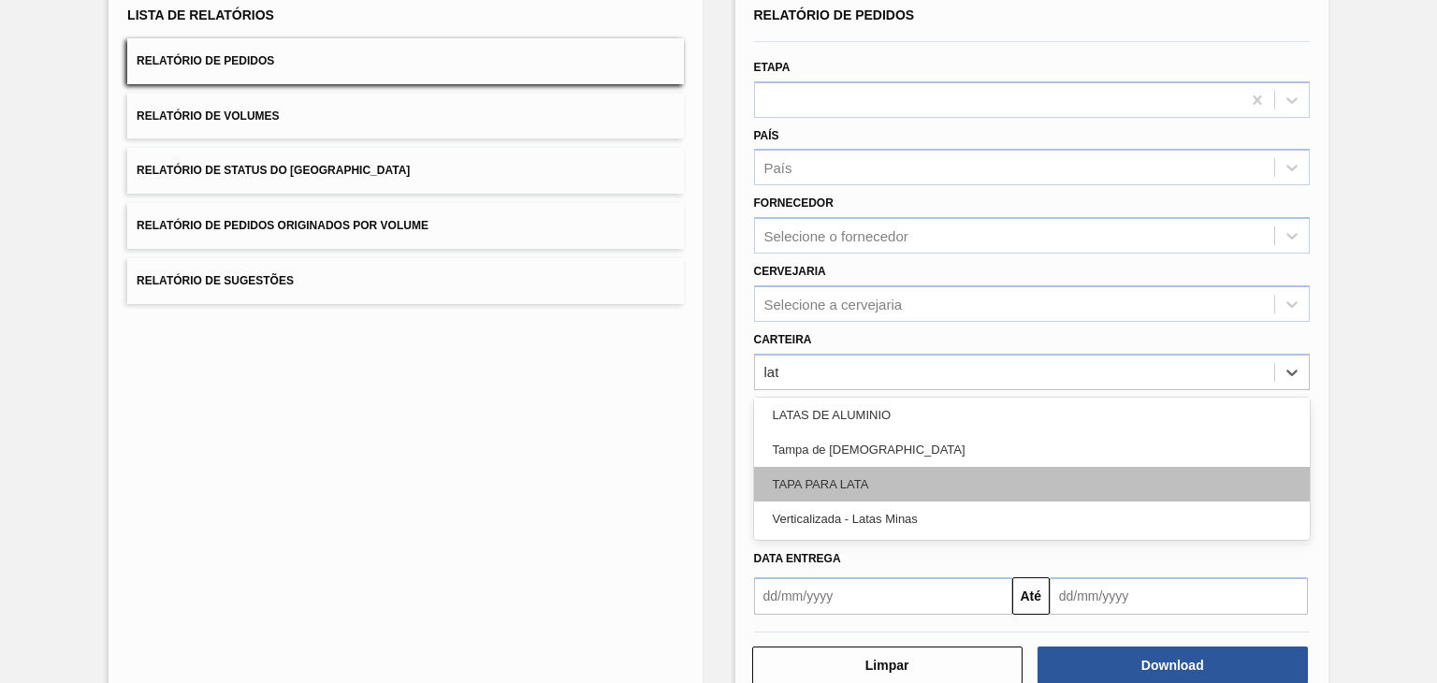
scroll to position [0, 0]
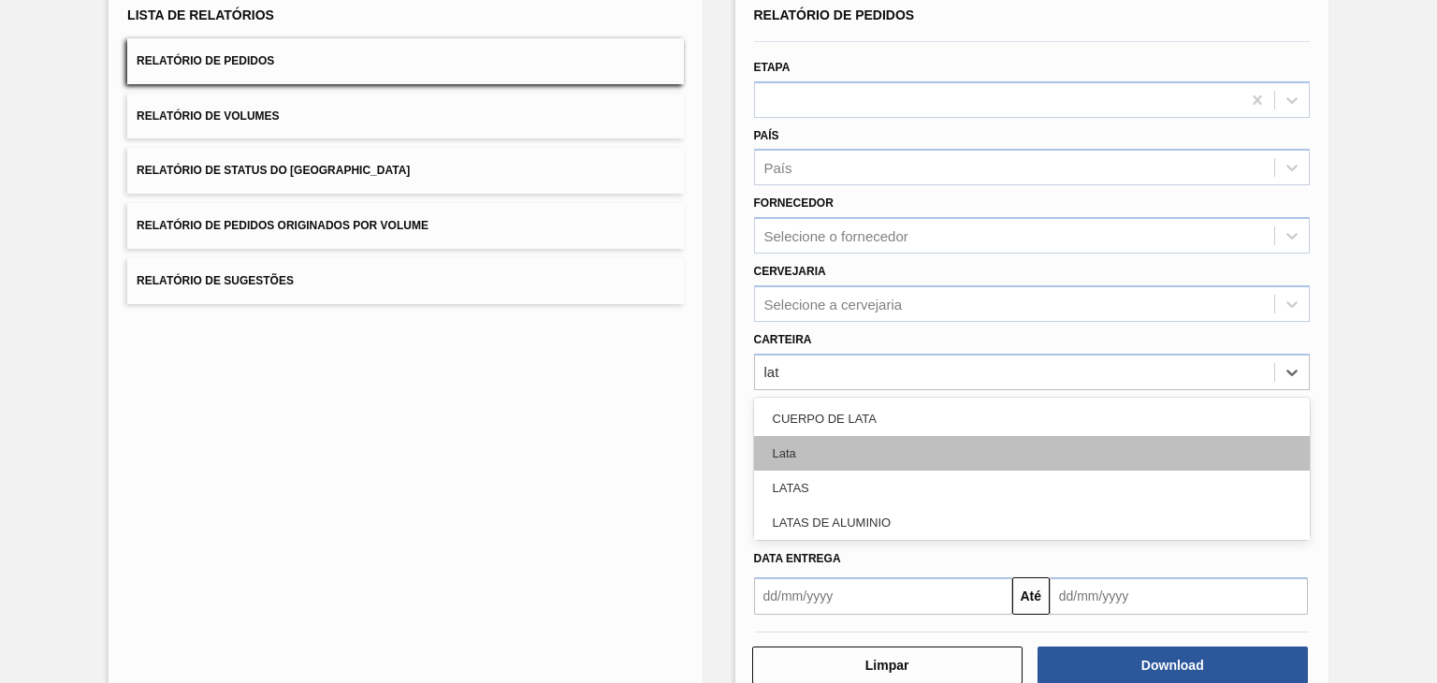
click at [898, 443] on div "Lata" at bounding box center [1032, 453] width 556 height 35
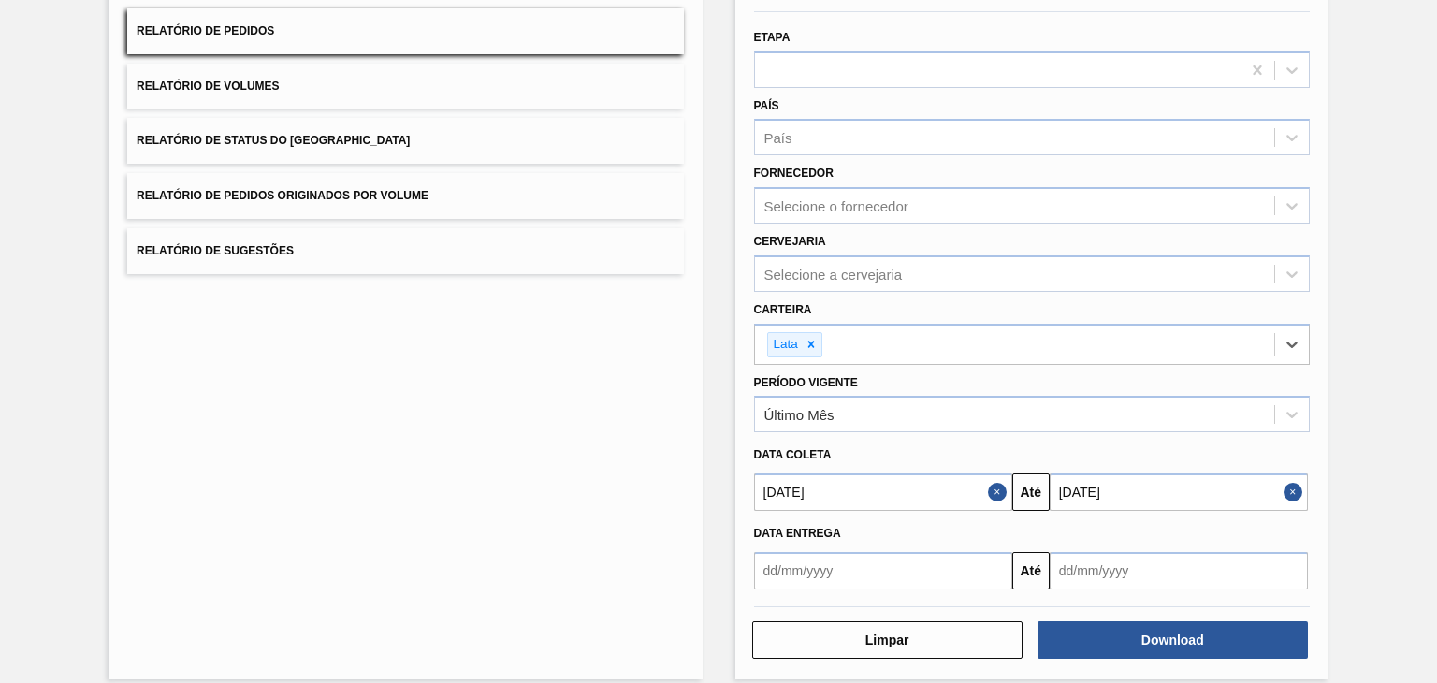
scroll to position [184, 0]
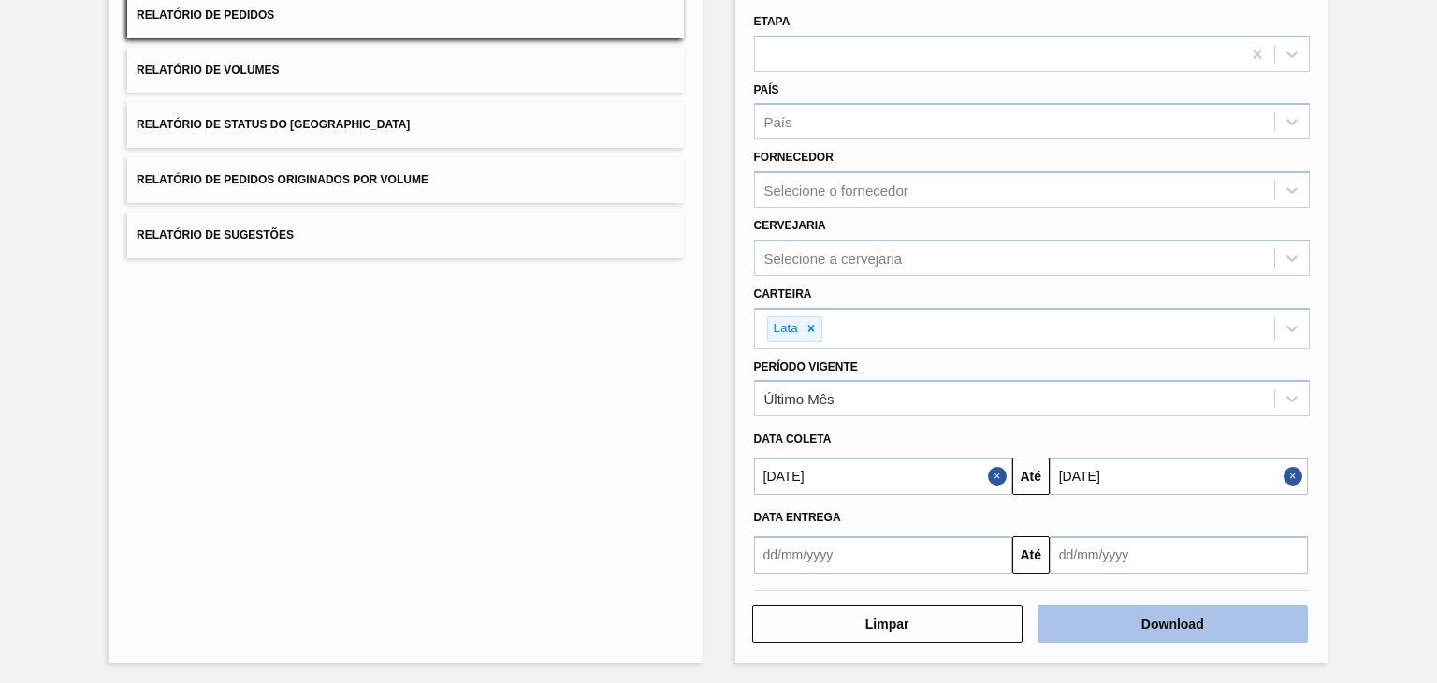
click at [1158, 620] on button "Download" at bounding box center [1173, 623] width 270 height 37
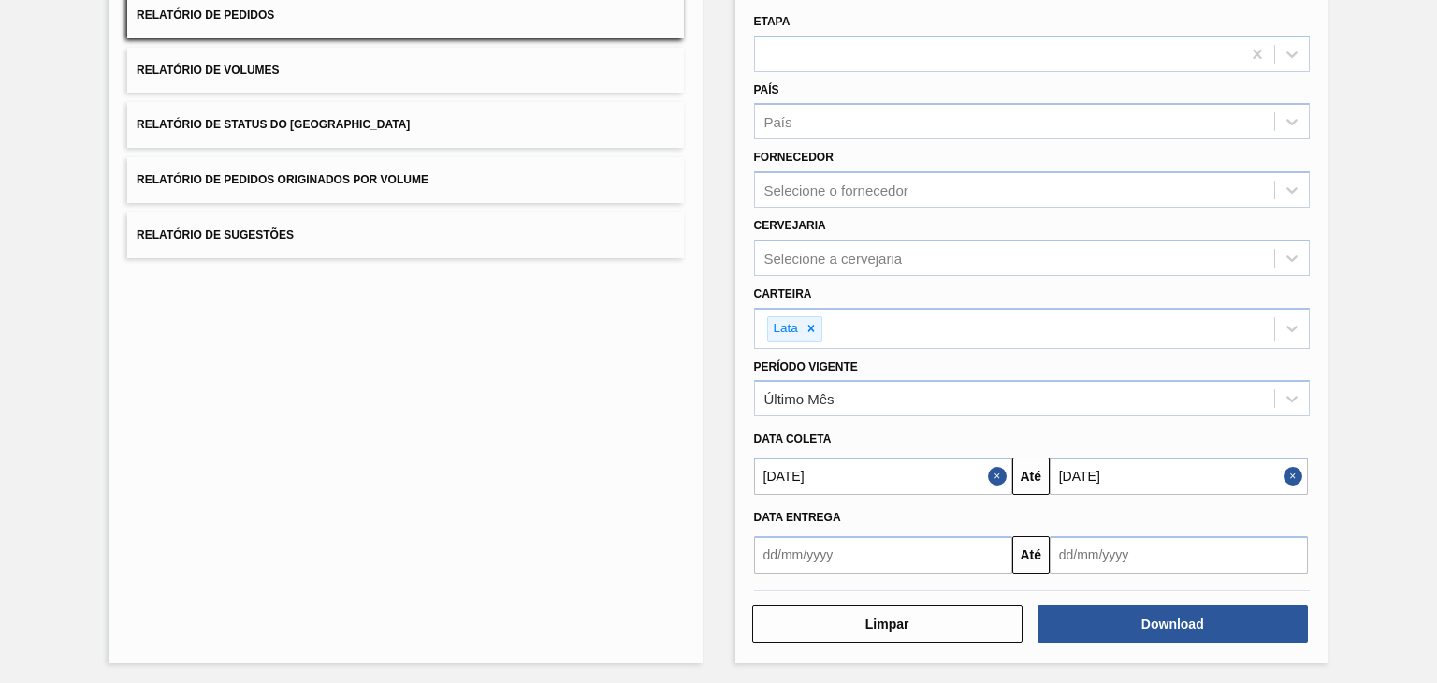
click at [1291, 475] on button "Close" at bounding box center [1296, 476] width 24 height 37
click at [1003, 473] on button "Close" at bounding box center [1000, 476] width 24 height 37
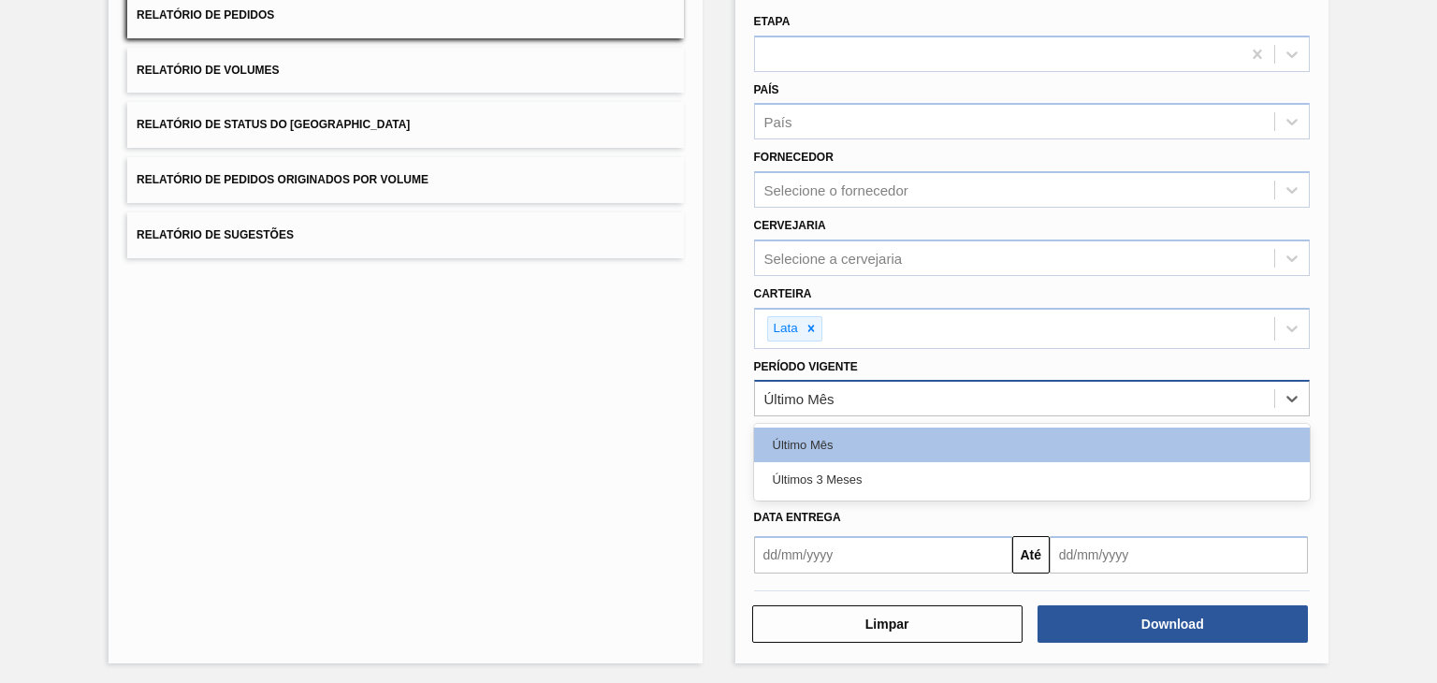
click at [879, 399] on div "Último Mês" at bounding box center [1014, 399] width 519 height 27
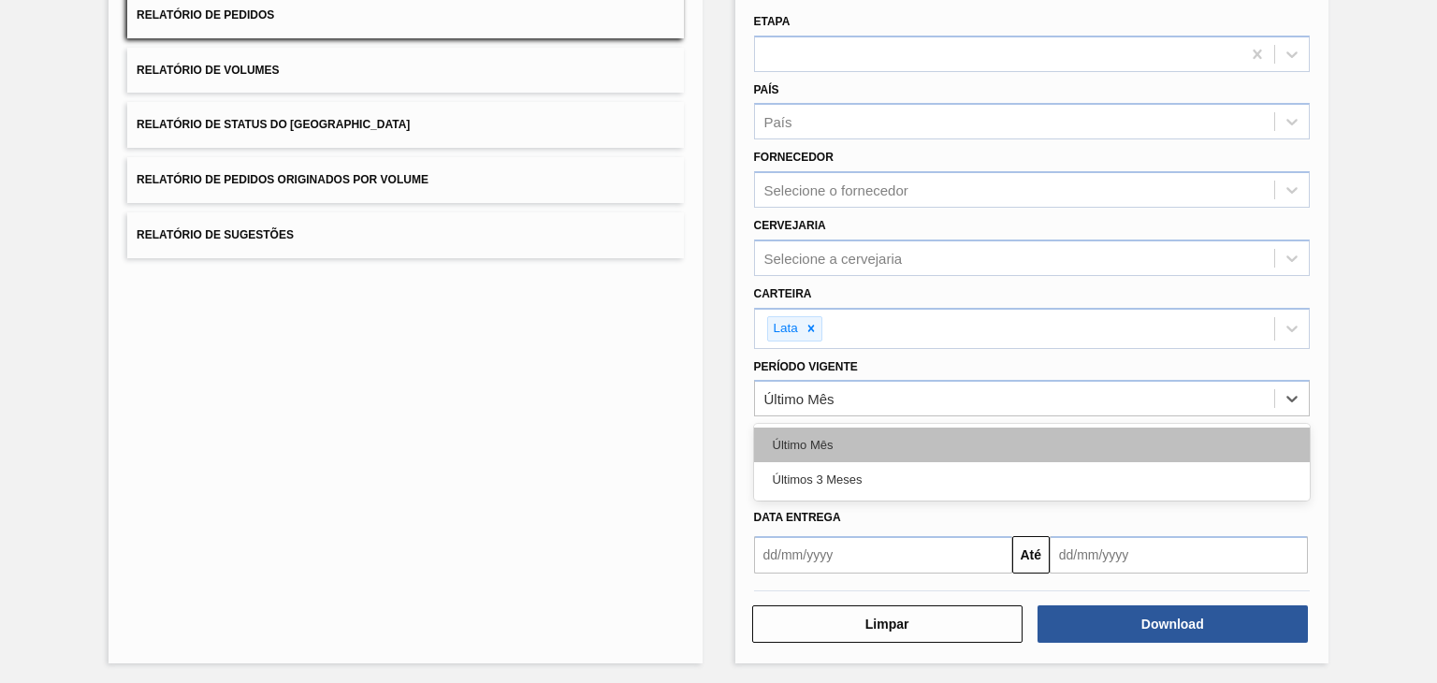
click at [860, 433] on div "Último Mês" at bounding box center [1032, 445] width 556 height 35
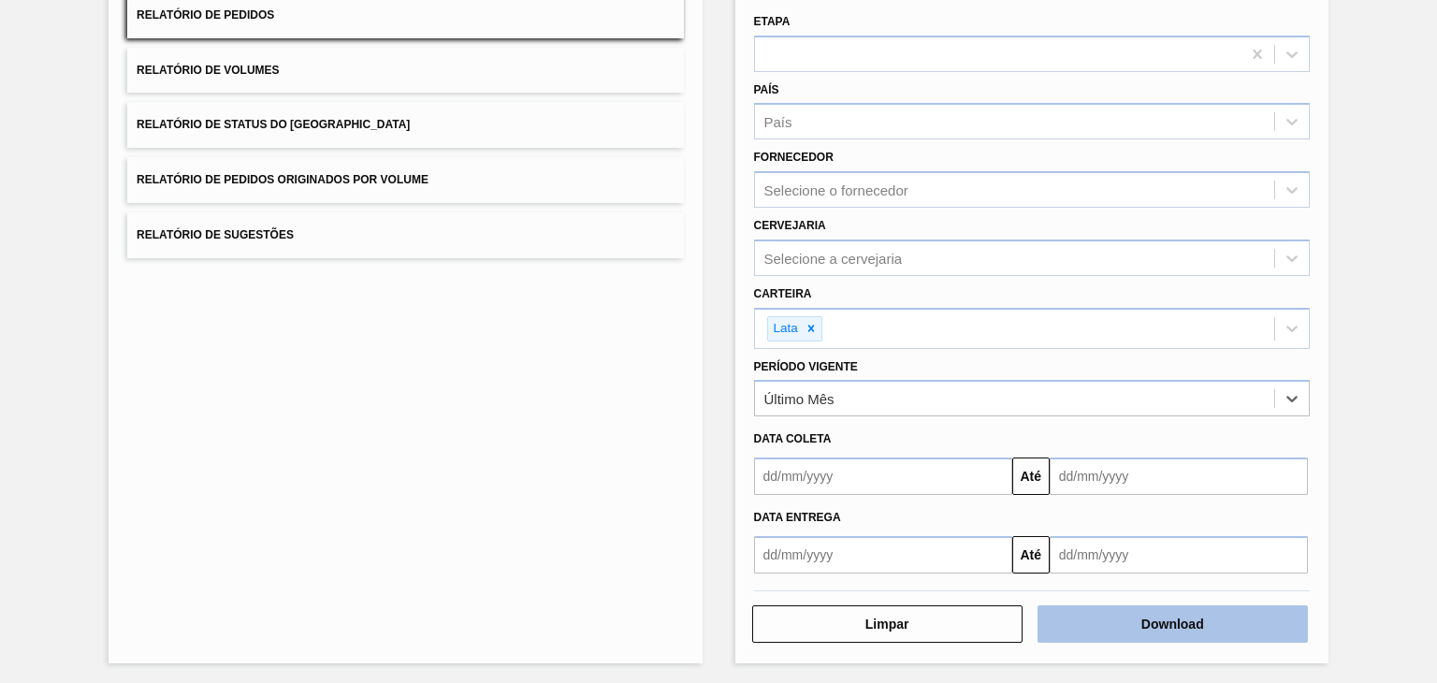
click at [1221, 627] on button "Download" at bounding box center [1173, 623] width 270 height 37
click at [1189, 620] on button "Download" at bounding box center [1173, 623] width 270 height 37
